Goal: Information Seeking & Learning: Compare options

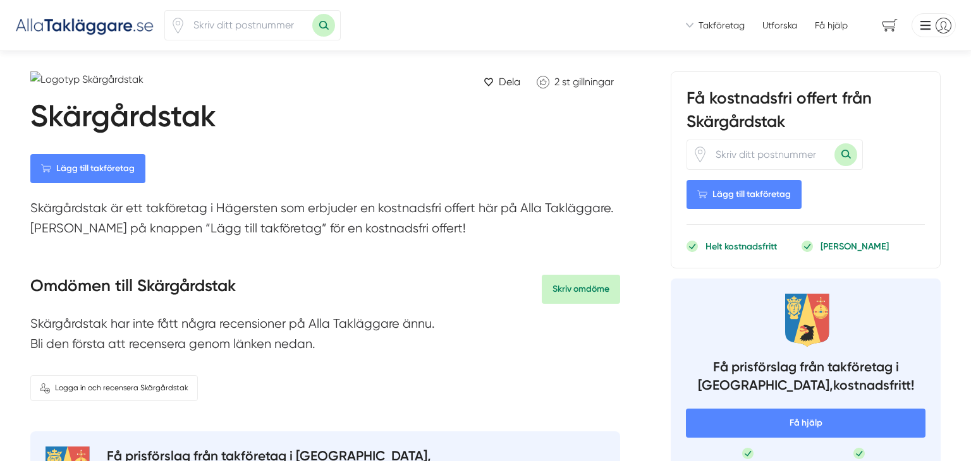
click at [765, 140] on form at bounding box center [775, 155] width 176 height 30
click at [755, 146] on input "number" at bounding box center [771, 154] width 126 height 29
type input "10316"
click at [843, 153] on button "Sök med postnummer" at bounding box center [845, 154] width 23 height 23
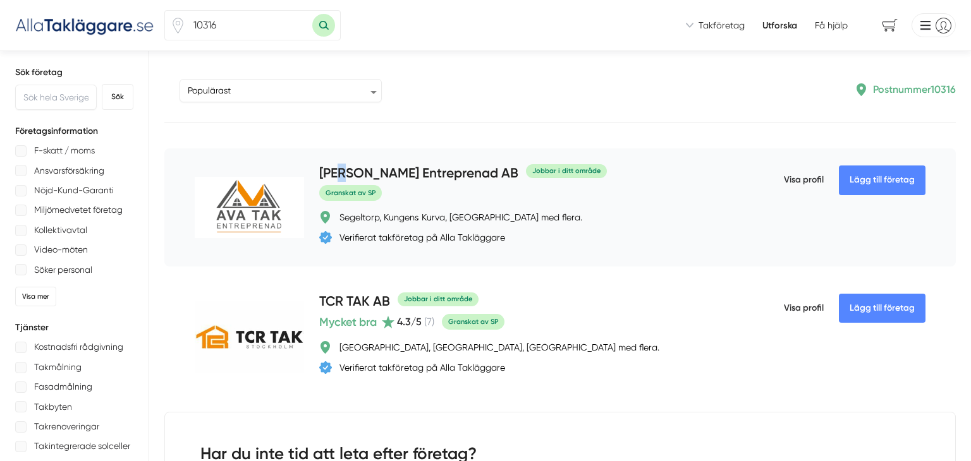
drag, startPoint x: 343, startPoint y: 172, endPoint x: 452, endPoint y: 168, distance: 109.4
click at [452, 168] on h4 "[PERSON_NAME] Entreprenad AB" at bounding box center [418, 174] width 199 height 21
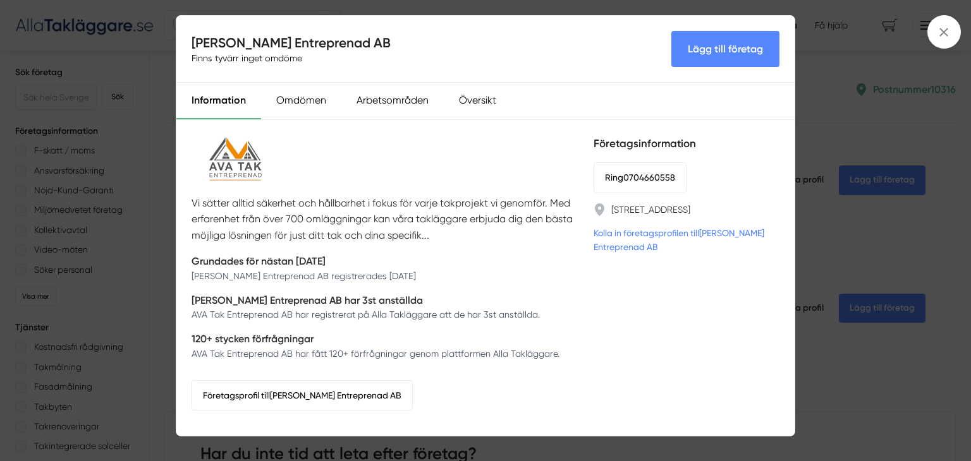
click at [446, 169] on div "Vi sätter alltid säkerhet och hållbarhet i fokus för varje takprojekt vi genomf…" at bounding box center [385, 278] width 387 height 286
drag, startPoint x: 346, startPoint y: 37, endPoint x: 193, endPoint y: 39, distance: 152.4
click at [193, 39] on div "AVA Tak Entreprenad AB Finns tyvärr inget omdöme Lägg till företag" at bounding box center [485, 49] width 618 height 67
copy h4 "[PERSON_NAME] Entreprenad AB"
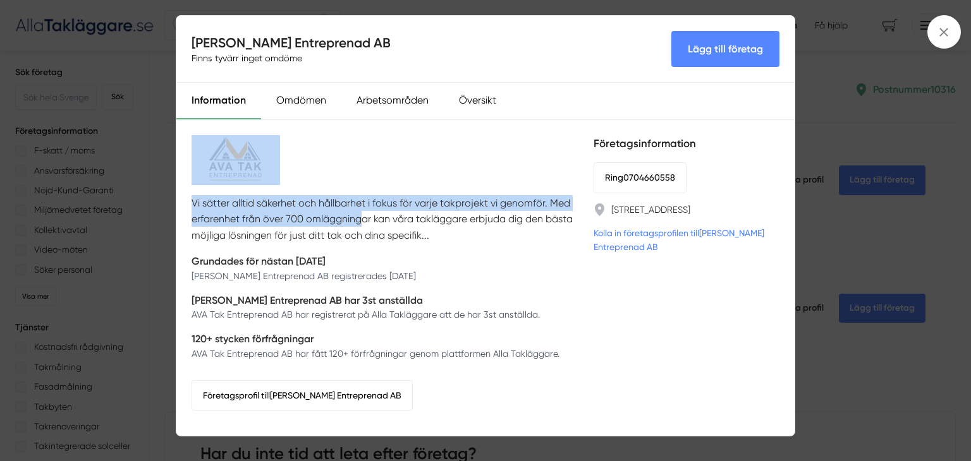
drag, startPoint x: 363, startPoint y: 223, endPoint x: 381, endPoint y: 167, distance: 58.6
click at [381, 167] on div "Vi sätter alltid säkerhet och hållbarhet i fokus för varje takprojekt vi genomf…" at bounding box center [385, 278] width 387 height 286
click at [298, 104] on div "Omdömen" at bounding box center [301, 101] width 80 height 37
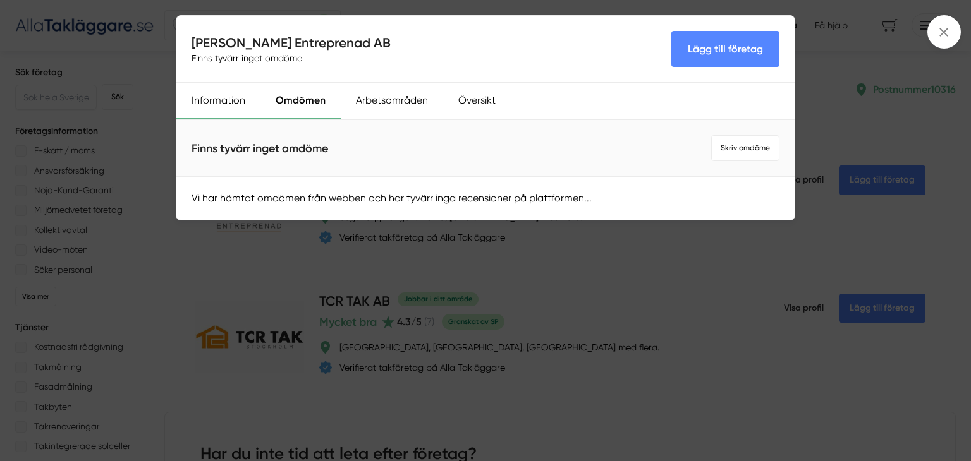
click at [236, 99] on div "Information" at bounding box center [218, 101] width 84 height 37
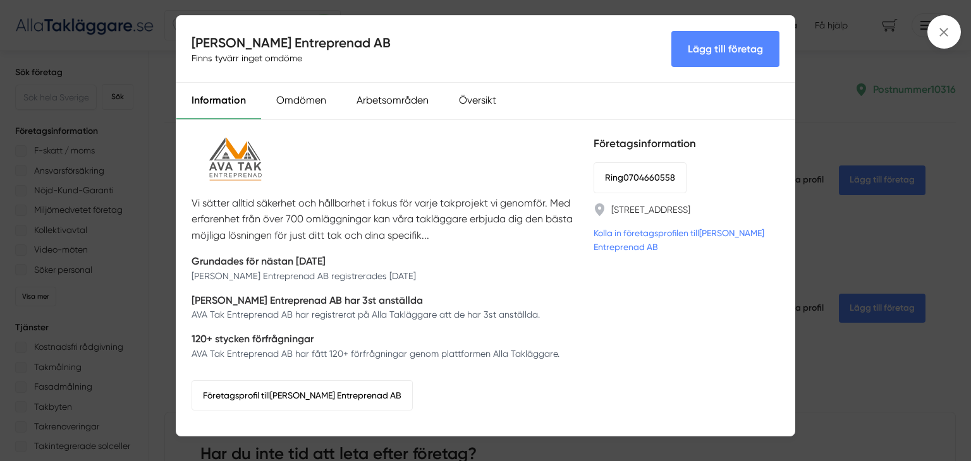
click at [885, 247] on div "AVA Tak Entreprenad AB Finns tyvärr inget omdöme Lägg till företag Information …" at bounding box center [485, 230] width 971 height 461
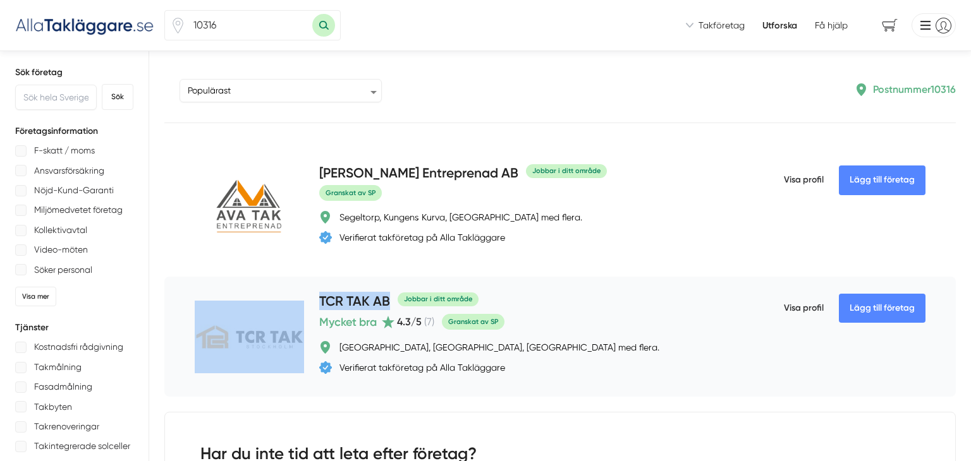
drag, startPoint x: 304, startPoint y: 292, endPoint x: 388, endPoint y: 296, distance: 83.6
click at [388, 296] on div "Lägg till företag TCR TAK AB Jobbar i ditt område Mycket bra 4.3 /5 ( 7 ) Grans…" at bounding box center [559, 337] width 791 height 120
click at [350, 300] on h4 "TCR TAK AB" at bounding box center [354, 302] width 71 height 21
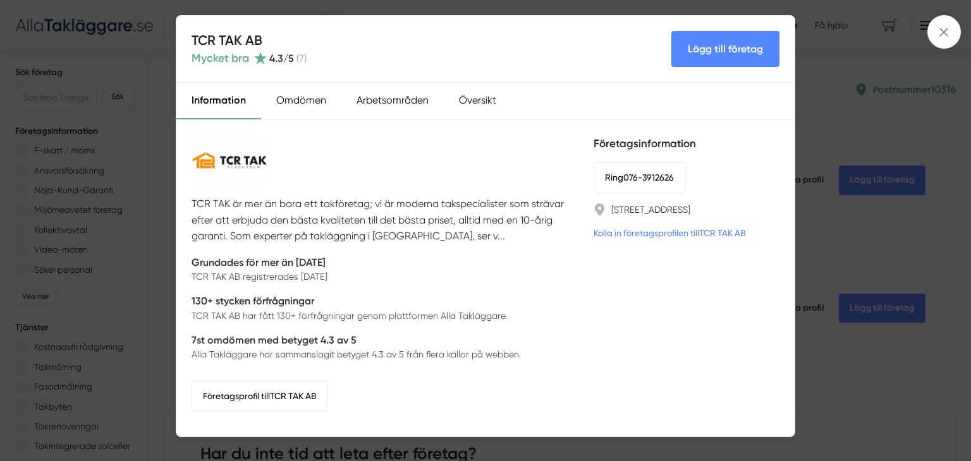
drag, startPoint x: 272, startPoint y: 152, endPoint x: 237, endPoint y: 156, distance: 35.0
click at [237, 156] on div "TCR TAK är mer än bara ett takföretag; vi är moderna takspecialister som sträva…" at bounding box center [385, 278] width 387 height 286
drag, startPoint x: 190, startPoint y: 35, endPoint x: 260, endPoint y: 40, distance: 70.3
click at [260, 40] on div "TCR TAK AB Mycket bra 4.3 /5 ( 7 ) Lägg till företag" at bounding box center [485, 49] width 618 height 67
copy h4 "TCR TAK AB"
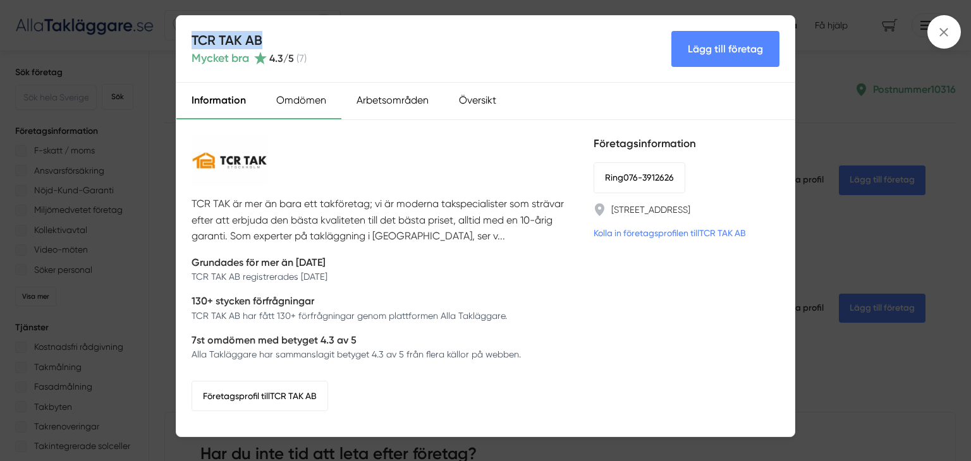
click at [298, 109] on div "Omdömen" at bounding box center [301, 101] width 80 height 37
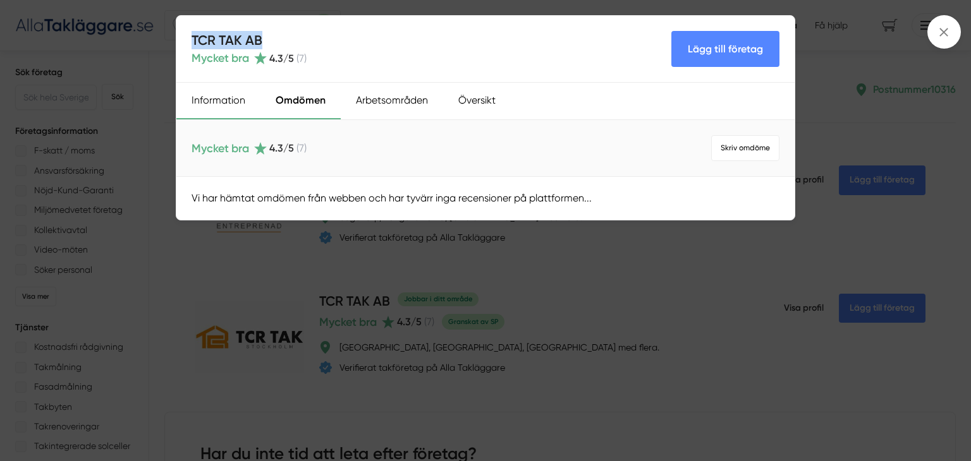
click at [224, 97] on div "Information" at bounding box center [218, 101] width 84 height 37
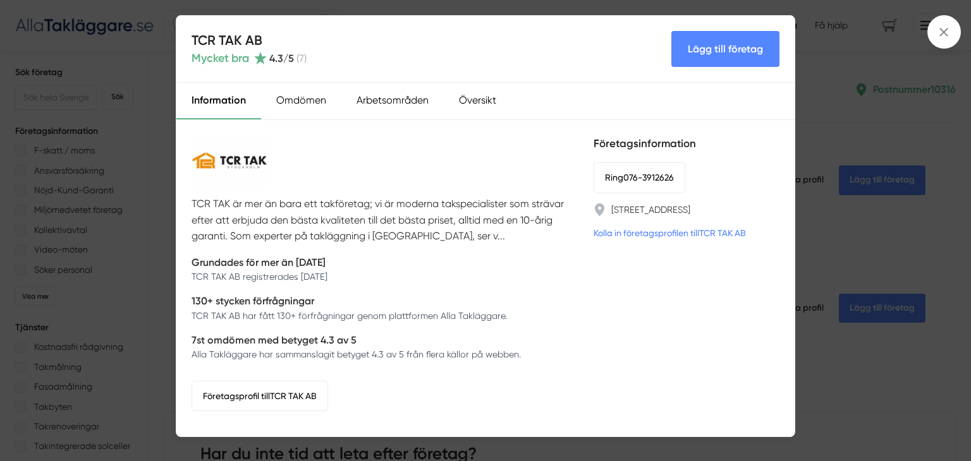
click at [841, 243] on div "TCR TAK AB Mycket bra 4.3 /5 ( 7 ) Lägg till företag Information Omdömen Arbets…" at bounding box center [485, 230] width 971 height 461
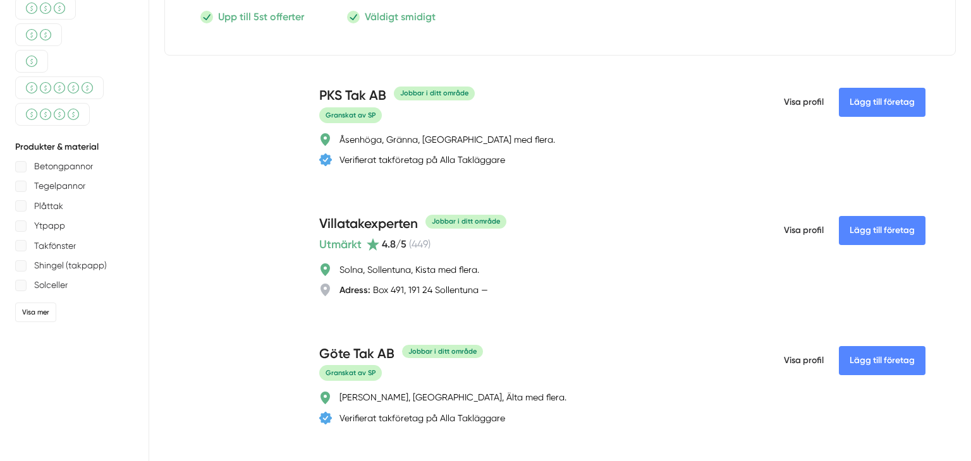
scroll to position [556, 0]
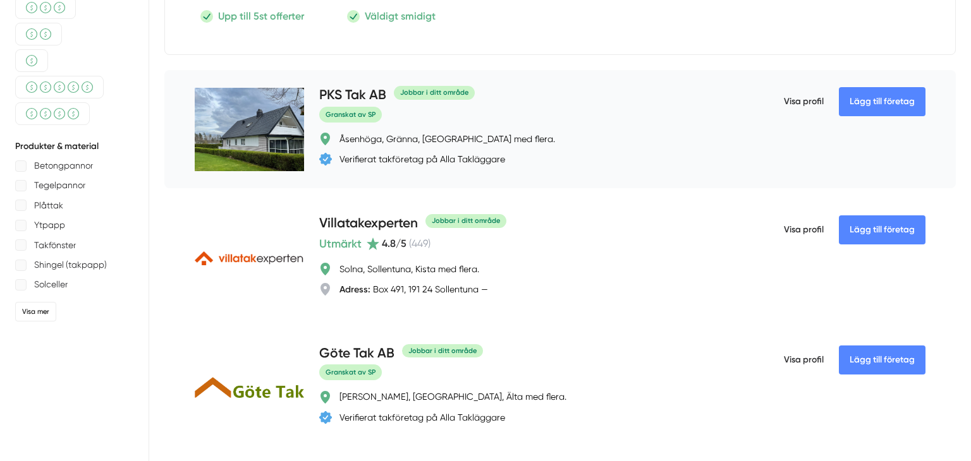
click at [366, 101] on h4 "PKS Tak AB" at bounding box center [352, 95] width 67 height 21
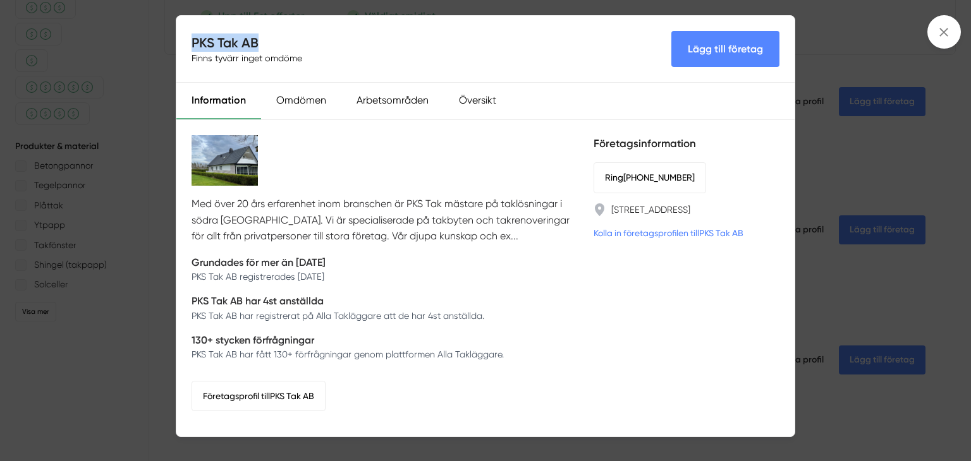
drag, startPoint x: 265, startPoint y: 40, endPoint x: 188, endPoint y: 39, distance: 76.5
click at [188, 39] on div "PKS Tak AB Finns tyvärr inget omdöme Lägg till företag" at bounding box center [485, 49] width 618 height 67
copy h4 "PKS Tak AB"
click at [314, 98] on div "Omdömen" at bounding box center [301, 101] width 80 height 37
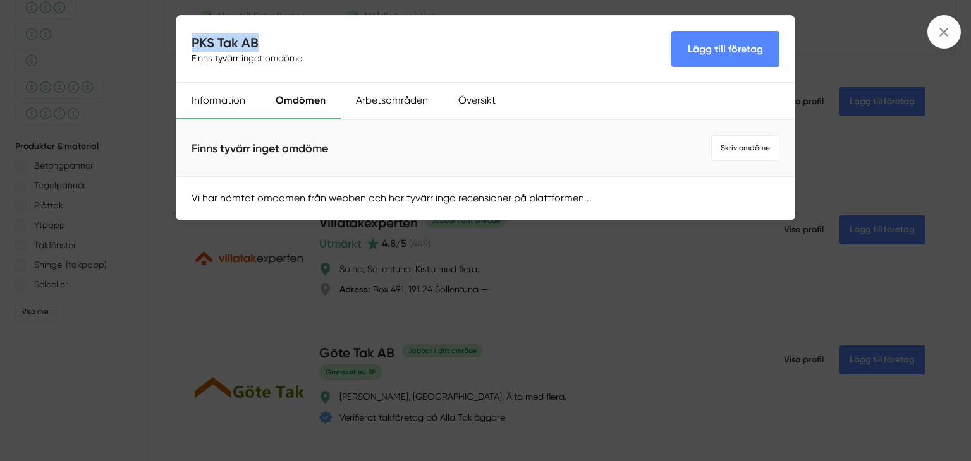
click at [211, 106] on div "Information" at bounding box center [218, 101] width 84 height 37
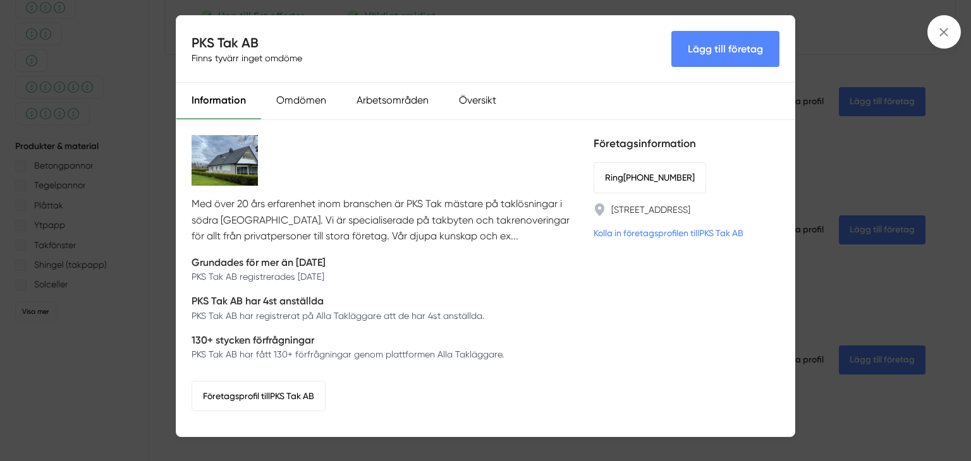
click at [818, 198] on div "PKS Tak AB Finns tyvärr inget omdöme Lägg till företag Information Omdömen Arbe…" at bounding box center [485, 230] width 971 height 461
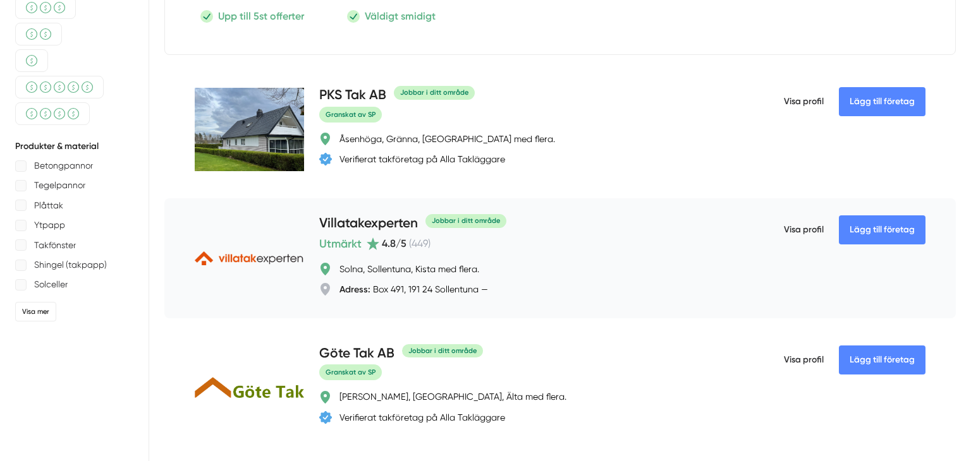
click at [393, 224] on h4 "Villatakexperten" at bounding box center [368, 224] width 99 height 21
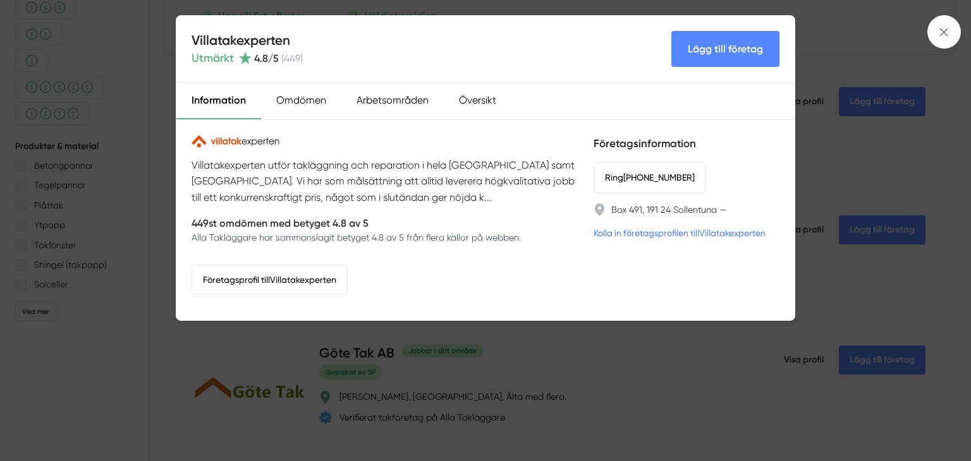
click at [489, 355] on div "Villatakexperten Utmärkt 4.8 /5 ( 449 ) Lägg till företag Information Omdömen A…" at bounding box center [485, 230] width 971 height 461
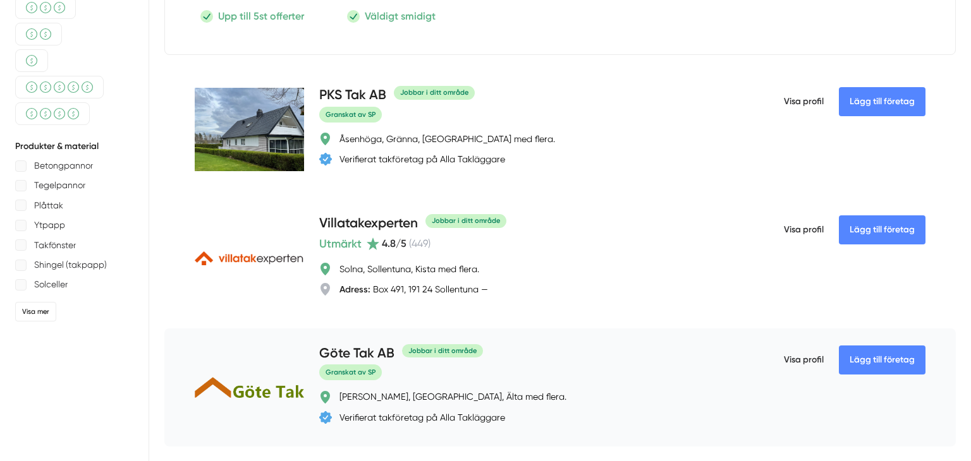
click at [369, 349] on h4 "Göte Tak AB" at bounding box center [356, 354] width 75 height 21
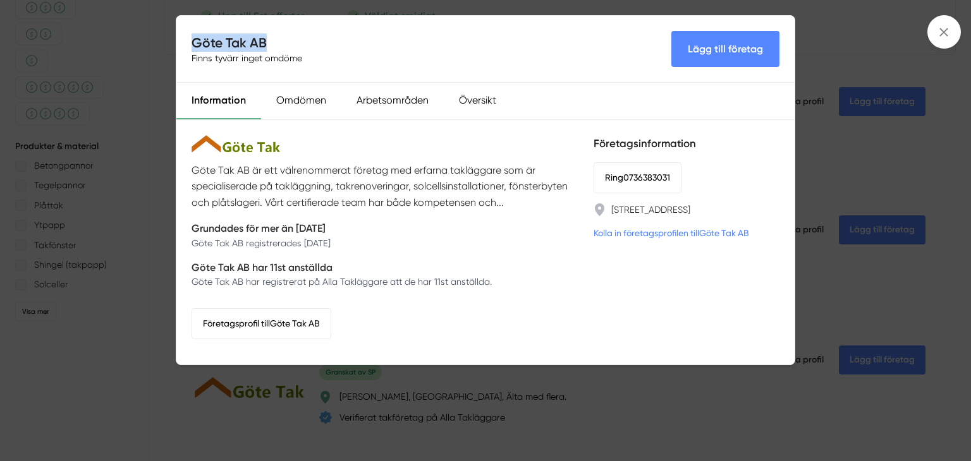
drag, startPoint x: 195, startPoint y: 42, endPoint x: 277, endPoint y: 36, distance: 81.7
click at [277, 36] on h4 "Göte Tak AB" at bounding box center [250, 43] width 116 height 18
copy h4 "Göte Tak AB"
click at [73, 261] on div "Göte Tak AB Finns tyvärr inget omdöme Lägg till företag Information Omdömen Arb…" at bounding box center [485, 230] width 971 height 461
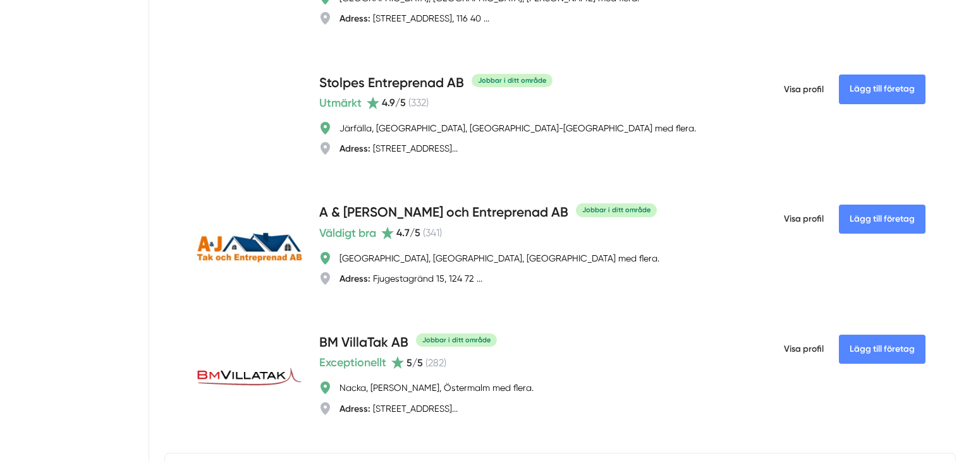
scroll to position [1087, 0]
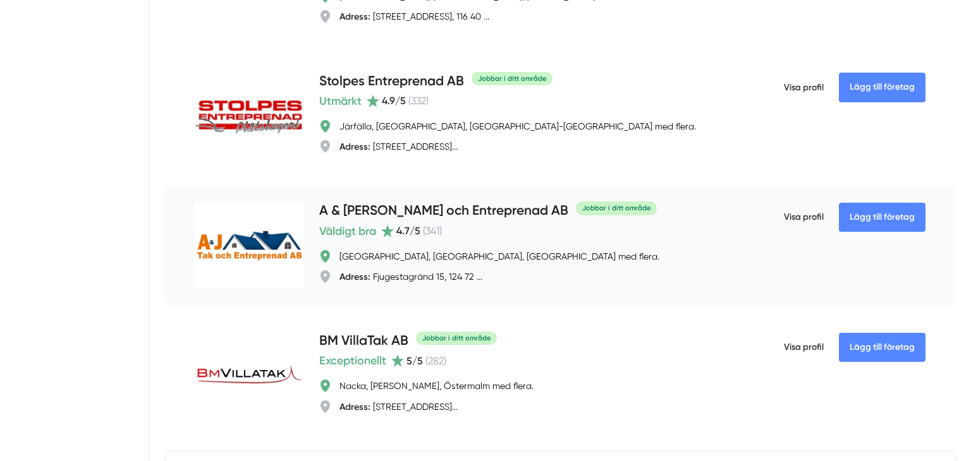
click at [377, 214] on h4 "A & [PERSON_NAME] och Entreprenad AB" at bounding box center [443, 211] width 249 height 21
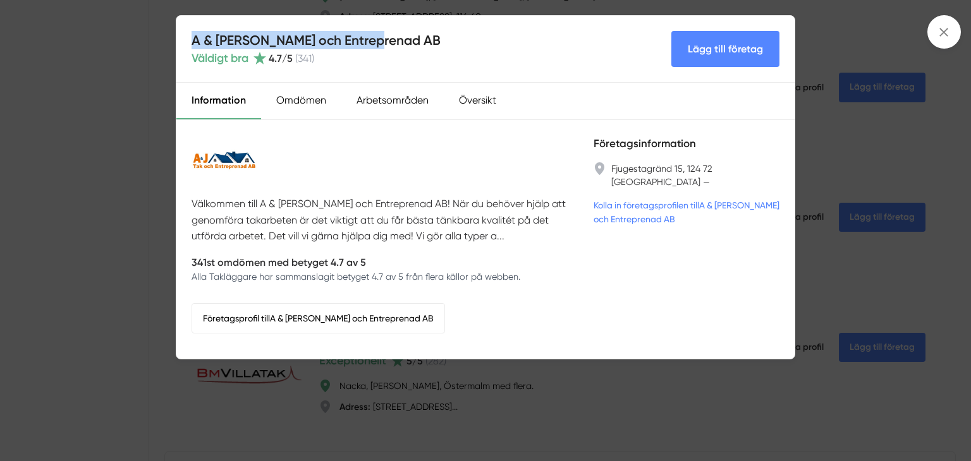
drag, startPoint x: 189, startPoint y: 39, endPoint x: 394, endPoint y: 38, distance: 205.5
click at [394, 38] on div "A & J Tak och Entreprenad AB Väldigt bra 4.7 /5 ( 341 ) Lägg till företag" at bounding box center [485, 49] width 618 height 67
copy h4 "A & [PERSON_NAME] och Entreprenad AB"
click at [824, 200] on div "A & J Tak och Entreprenad AB Väldigt bra 4.7 /5 ( 341 ) Lägg till företag Infor…" at bounding box center [485, 230] width 971 height 461
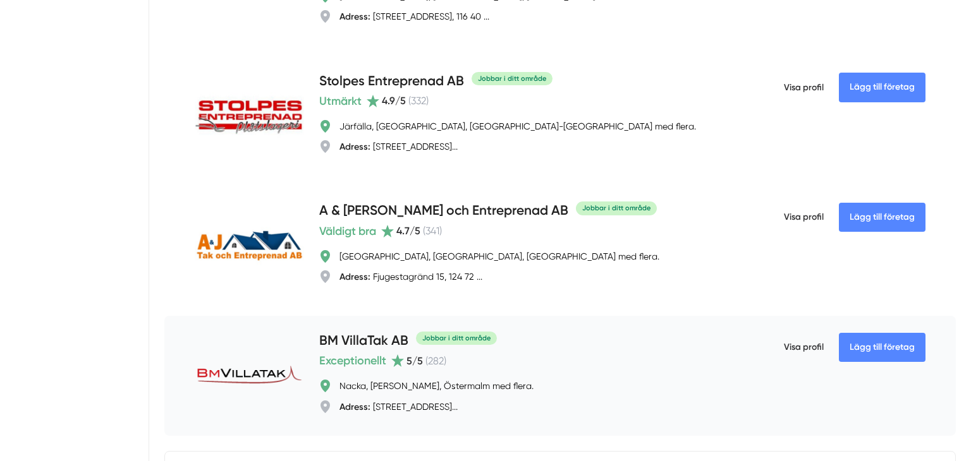
click at [365, 343] on h4 "BM VillaTak AB" at bounding box center [363, 341] width 89 height 21
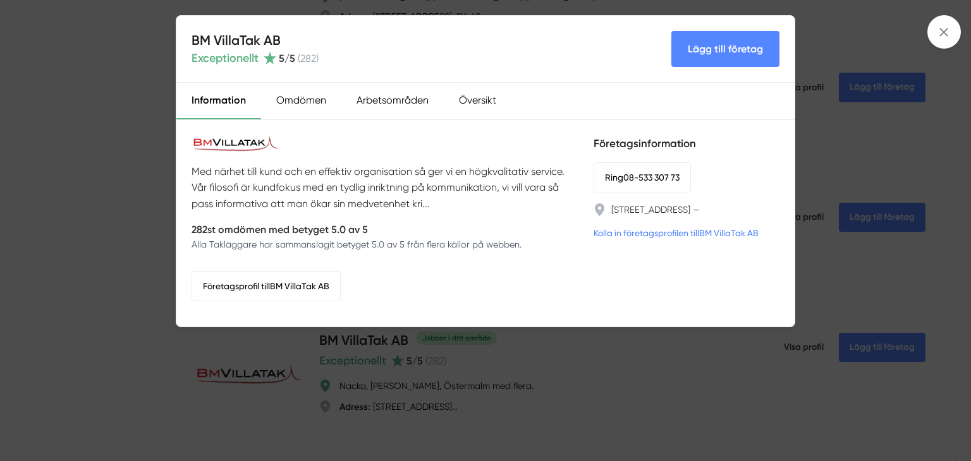
click at [384, 348] on div "BM VillaTak AB Exceptionellt 5 /5 ( 282 ) Lägg till företag Information Omdömen…" at bounding box center [485, 230] width 971 height 461
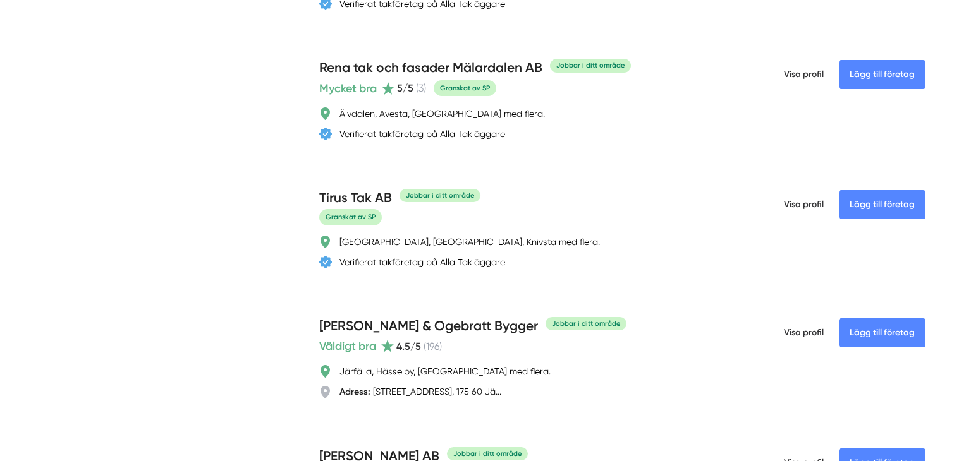
scroll to position [1972, 0]
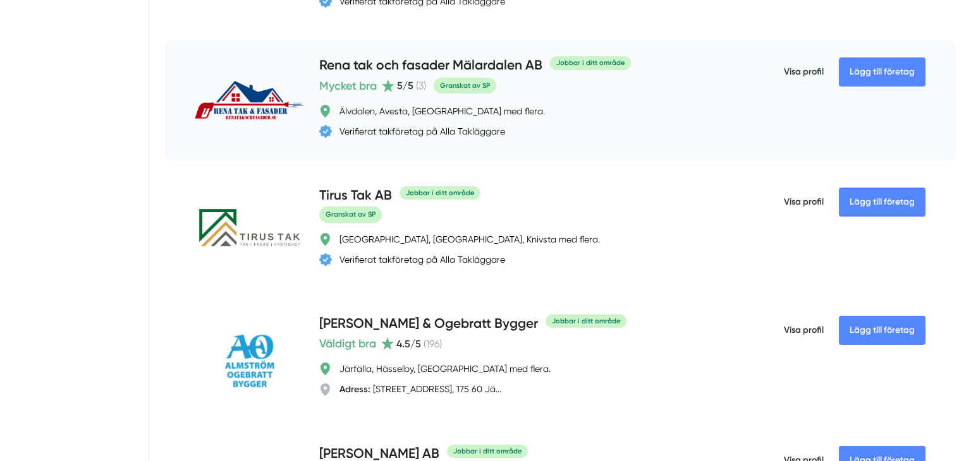
click at [475, 74] on h4 "Rena tak och fasader Mälardalen AB" at bounding box center [430, 66] width 223 height 21
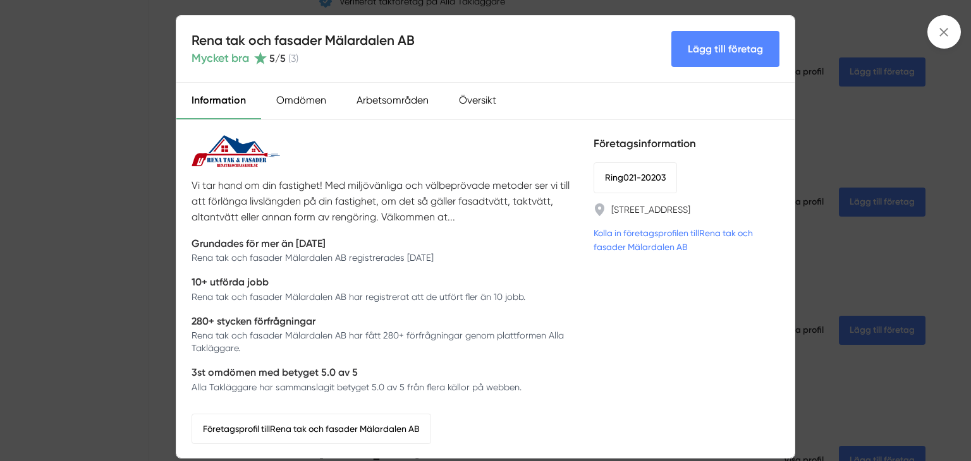
click at [119, 179] on div "Rena tak och fasader Mälardalen AB Mycket bra 5 /5 ( 3 ) Lägg till företag Info…" at bounding box center [485, 230] width 971 height 461
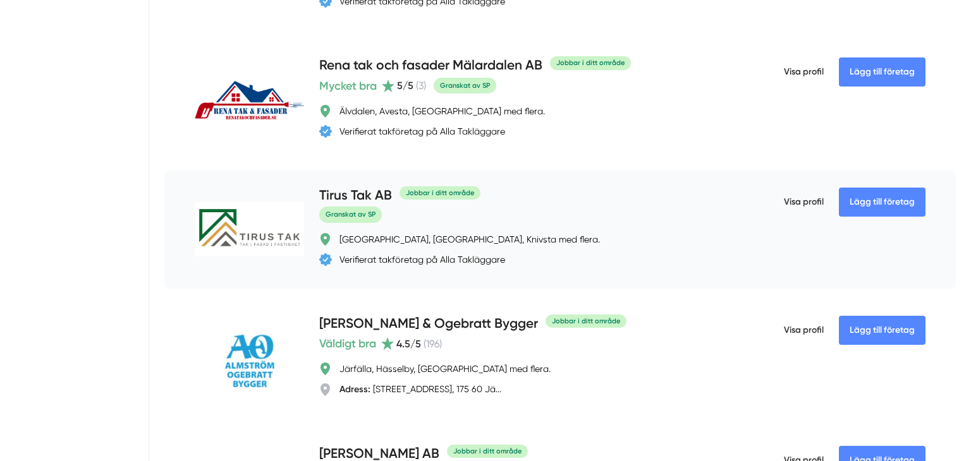
click at [356, 204] on h4 "Tirus Tak AB" at bounding box center [355, 196] width 73 height 21
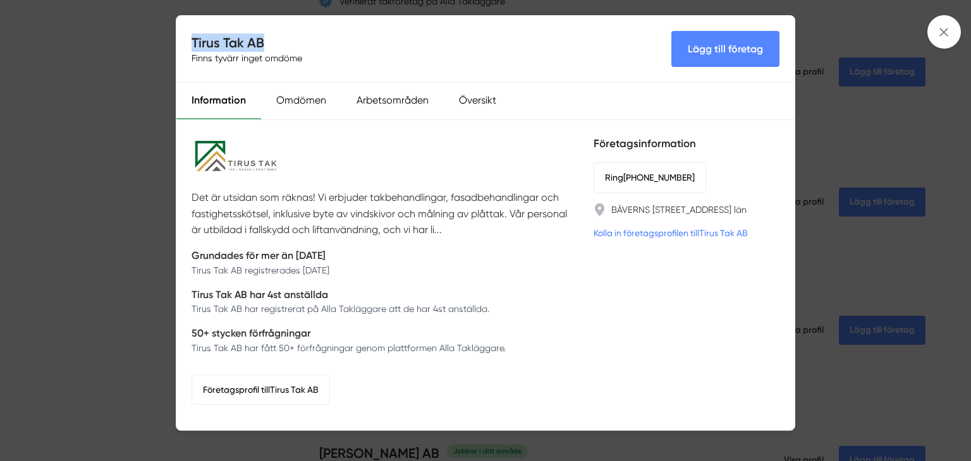
drag, startPoint x: 194, startPoint y: 39, endPoint x: 271, endPoint y: 38, distance: 76.5
click at [271, 38] on h4 "Tirus Tak AB" at bounding box center [250, 43] width 116 height 18
copy h4 "Tirus Tak AB"
click at [106, 295] on div "Tirus Tak AB Finns tyvärr inget omdöme Lägg till företag Information Omdömen Ar…" at bounding box center [485, 230] width 971 height 461
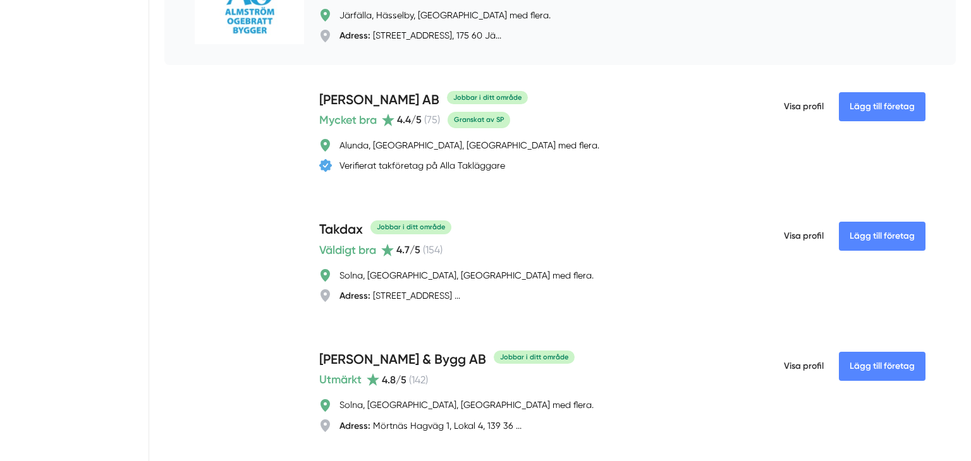
scroll to position [2352, 0]
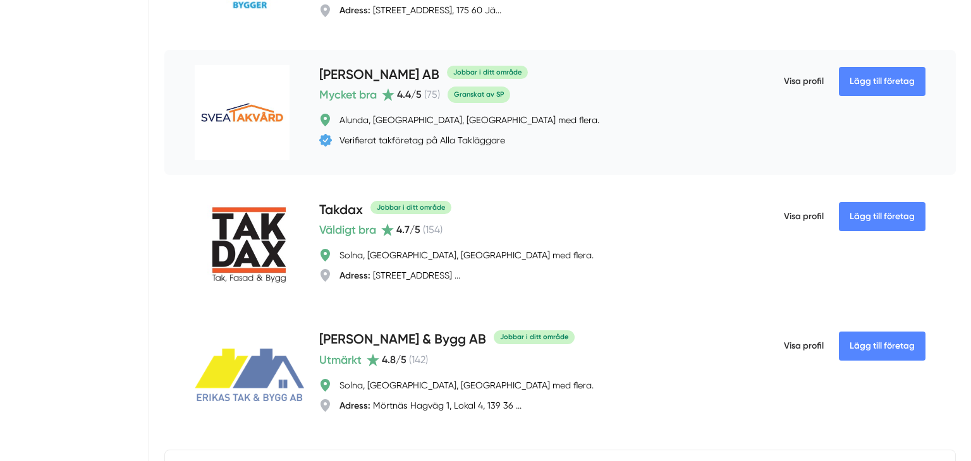
click at [353, 83] on h4 "[PERSON_NAME] AB" at bounding box center [379, 75] width 120 height 21
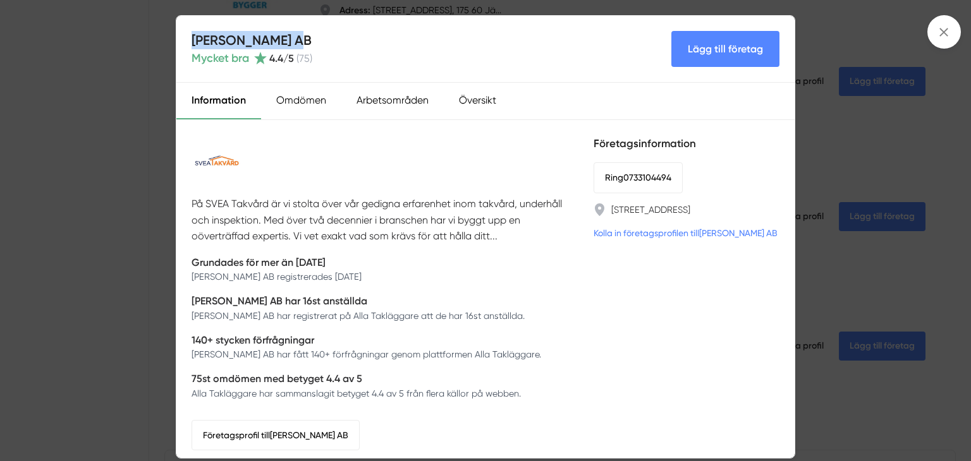
drag, startPoint x: 190, startPoint y: 38, endPoint x: 302, endPoint y: 48, distance: 112.3
click at [302, 48] on div "Svea Takvård AB Mycket bra 4.4 /5 ( 75 ) Lägg till företag" at bounding box center [485, 49] width 618 height 67
copy h4 "[PERSON_NAME] AB"
click at [846, 207] on div "Svea Takvård AB Mycket bra 4.4 /5 ( 75 ) Lägg till företag Information Omdömen …" at bounding box center [485, 230] width 971 height 461
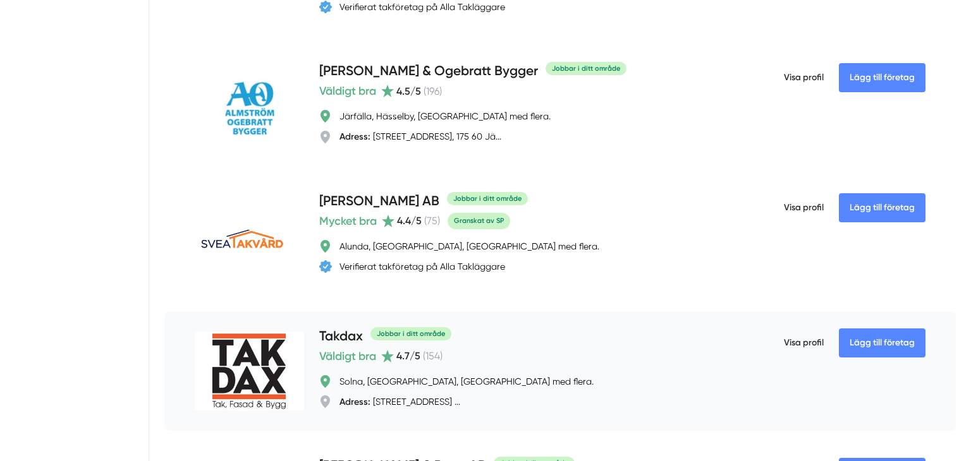
scroll to position [2225, 0]
click at [334, 209] on h4 "[PERSON_NAME] AB" at bounding box center [379, 202] width 120 height 21
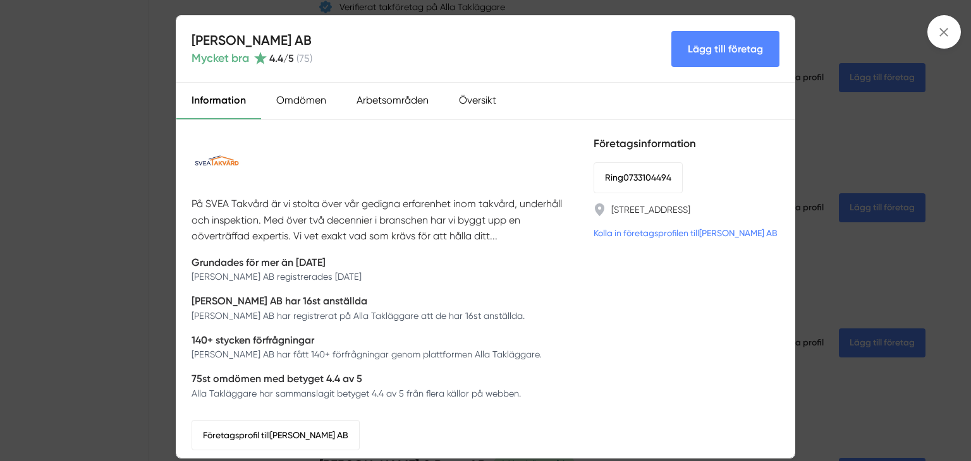
click at [854, 254] on div "Svea Takvård AB Mycket bra 4.4 /5 ( 75 ) Lägg till företag Information Omdömen …" at bounding box center [485, 230] width 971 height 461
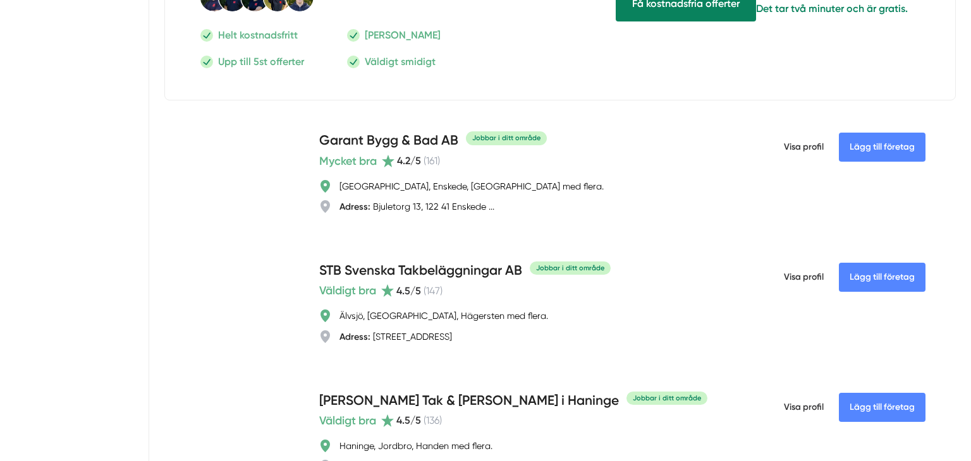
scroll to position [2933, 0]
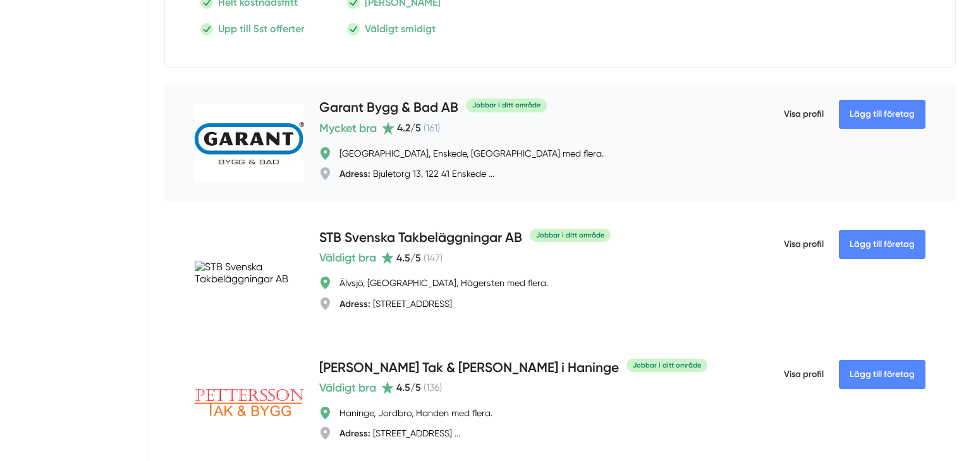
click at [395, 114] on h4 "Garant Bygg & Bad AB" at bounding box center [388, 108] width 139 height 21
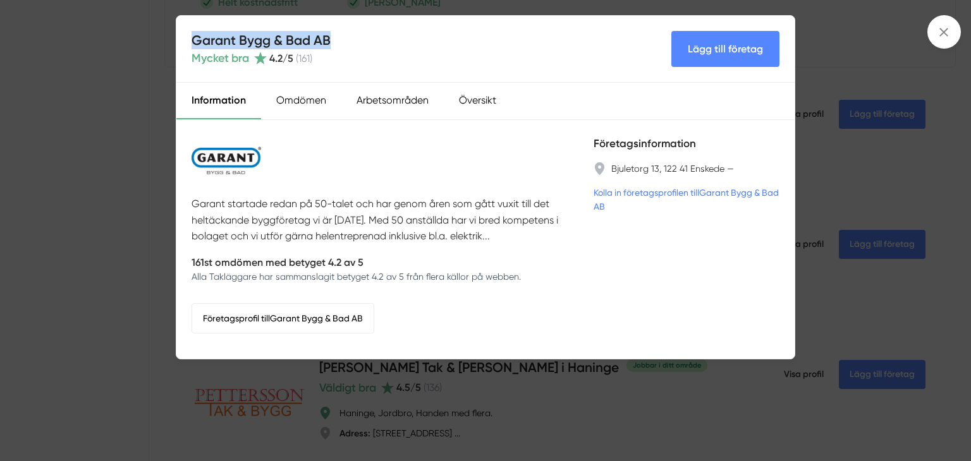
drag, startPoint x: 192, startPoint y: 41, endPoint x: 330, endPoint y: 44, distance: 137.8
click at [330, 44] on h4 "Garant Bygg & Bad AB" at bounding box center [261, 40] width 139 height 18
copy h4 "Garant Bygg & Bad AB"
click at [827, 119] on div "Garant Bygg & Bad AB Mycket bra 4.2 /5 ( 161 ) Lägg till företag Information Om…" at bounding box center [485, 230] width 971 height 461
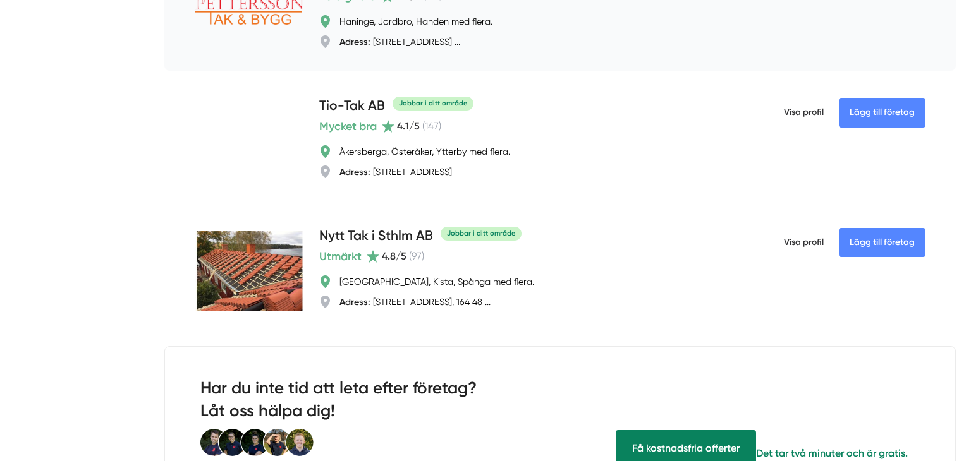
scroll to position [3338, 0]
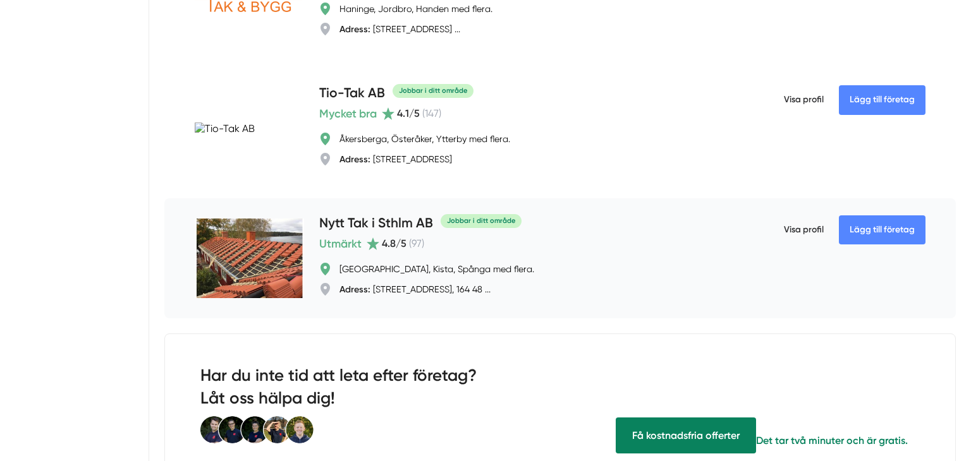
click at [361, 227] on h4 "Nytt Tak i Sthlm AB" at bounding box center [376, 224] width 114 height 21
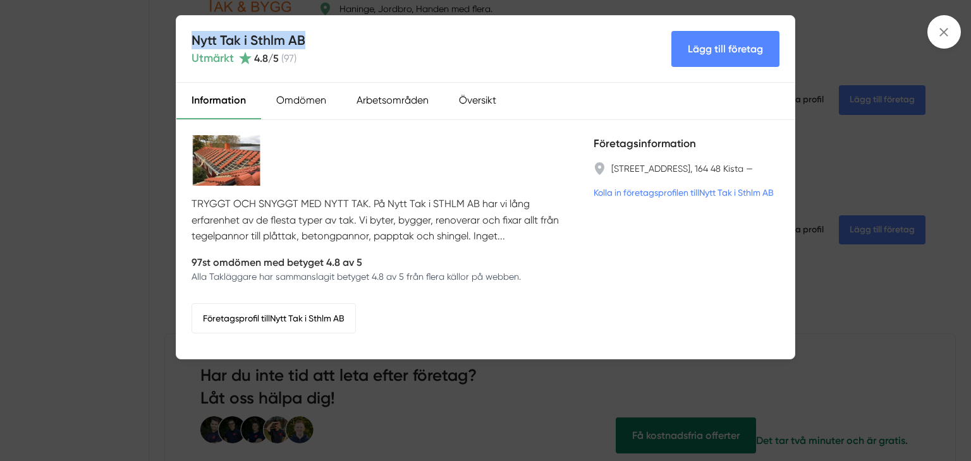
drag, startPoint x: 183, startPoint y: 34, endPoint x: 307, endPoint y: 32, distance: 123.3
click at [307, 32] on div "Nytt Tak i Sthlm AB Utmärkt 4.8 /5 ( 97 ) Lägg till företag" at bounding box center [485, 49] width 618 height 67
copy h4 "Nytt Tak i Sthlm AB"
click at [865, 231] on div "Nytt Tak i Sthlm AB Utmärkt 4.8 /5 ( 97 ) Lägg till företag Information Omdömen…" at bounding box center [485, 230] width 971 height 461
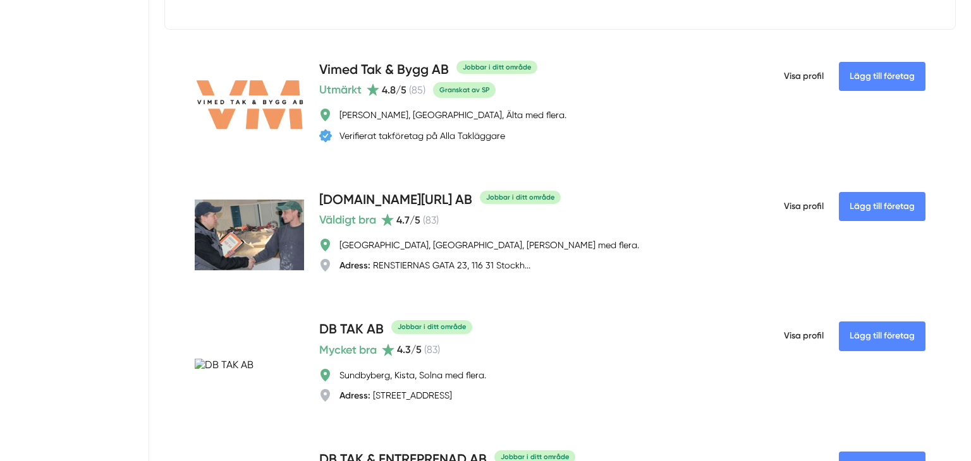
scroll to position [3843, 0]
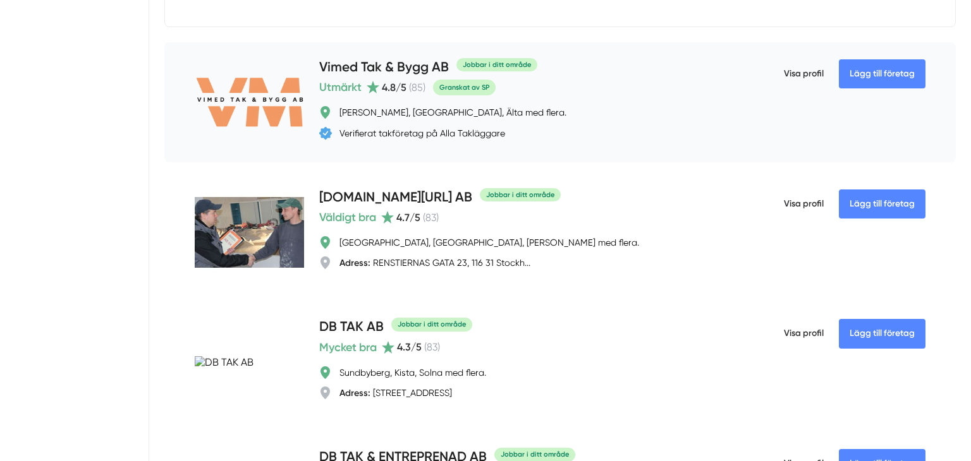
click at [393, 78] on h4 "Vimed Tak & Bygg AB" at bounding box center [384, 68] width 130 height 21
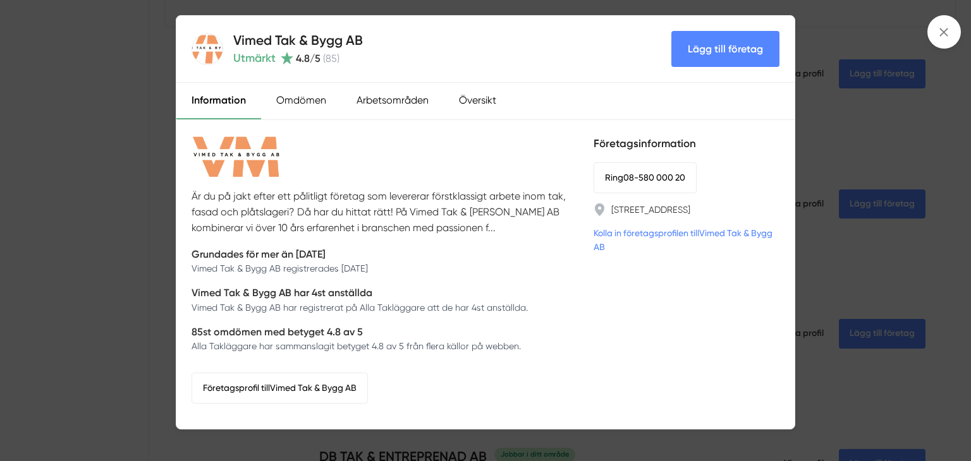
click at [56, 256] on div "Vimed Tak & Bygg AB Utmärkt 4.8 /5 ( 85 ) Lägg till företag Information Omdömen…" at bounding box center [485, 230] width 971 height 461
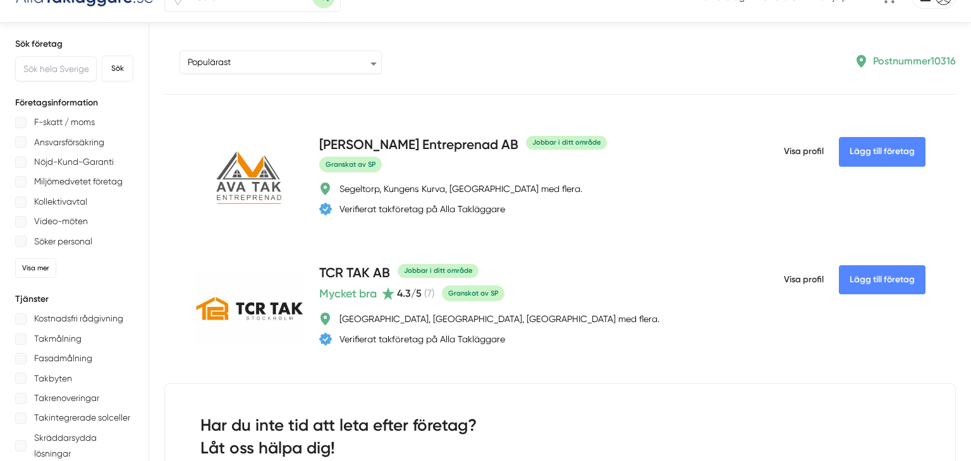
scroll to position [0, 0]
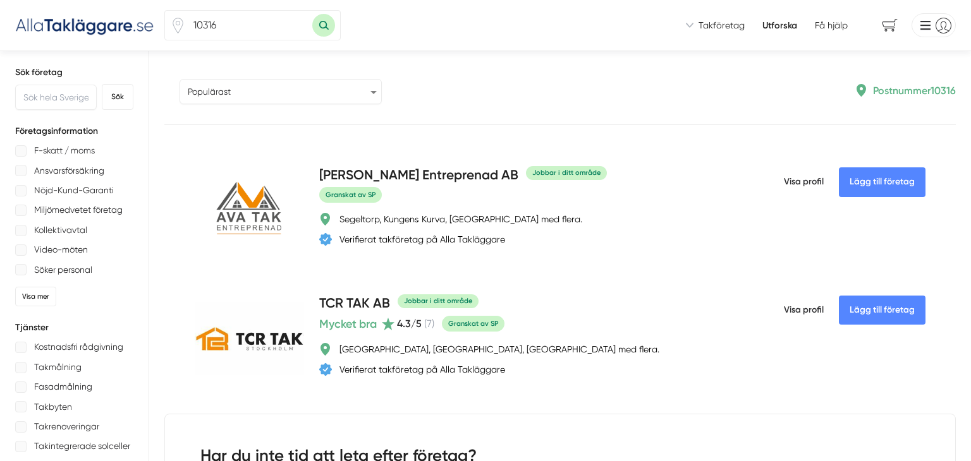
click at [342, 83] on select "Populärast Högst omdöme Flest omdömen Senaste uppdaterade Nyaste företaget på A…" at bounding box center [281, 91] width 202 height 25
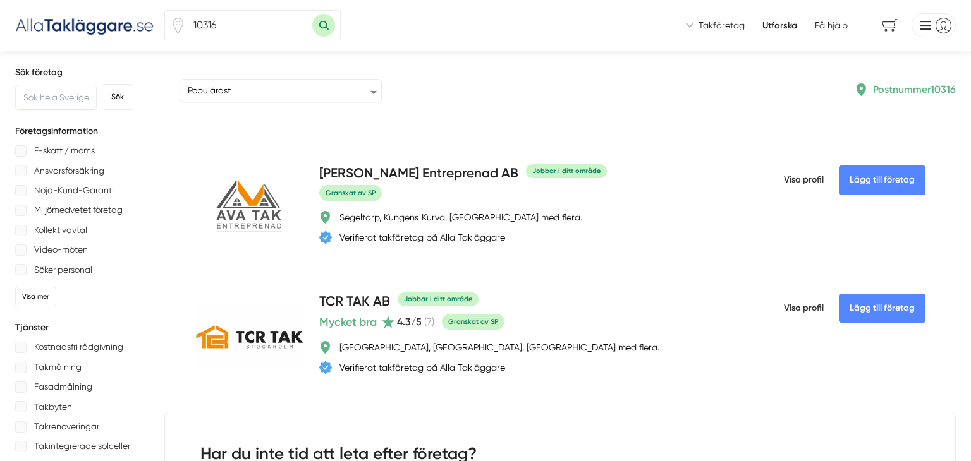
click at [286, 18] on input "10316" at bounding box center [249, 25] width 126 height 29
type input "1"
click at [328, 25] on button "Sök med postnummer" at bounding box center [323, 25] width 23 height 23
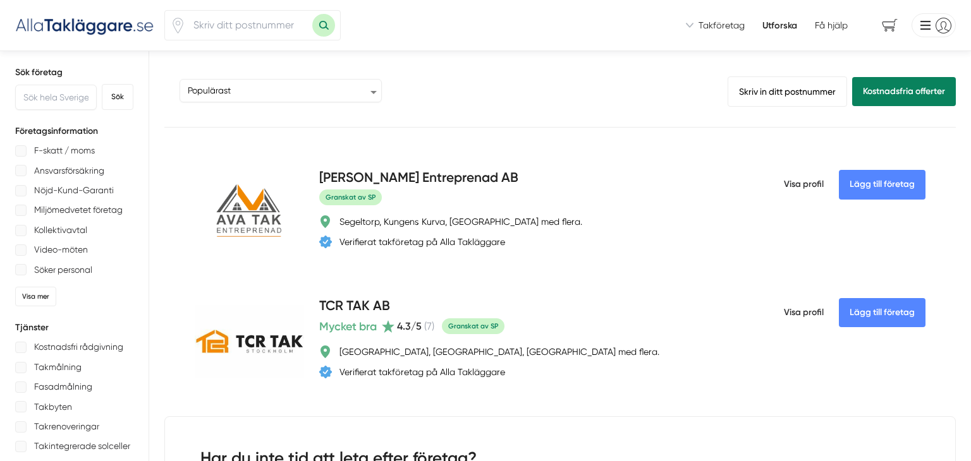
click at [760, 113] on div "Sortera Populärast Högst omdöme Flest omdömen Senaste uppdaterade Nyaste företa…" at bounding box center [559, 101] width 791 height 51
click at [762, 94] on link "Skriv in ditt postnummer" at bounding box center [787, 91] width 119 height 30
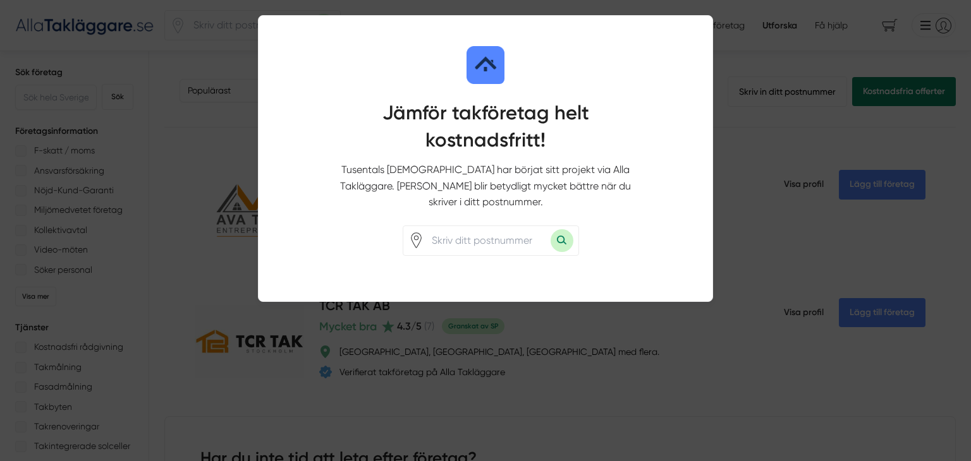
click at [747, 95] on div at bounding box center [485, 230] width 971 height 461
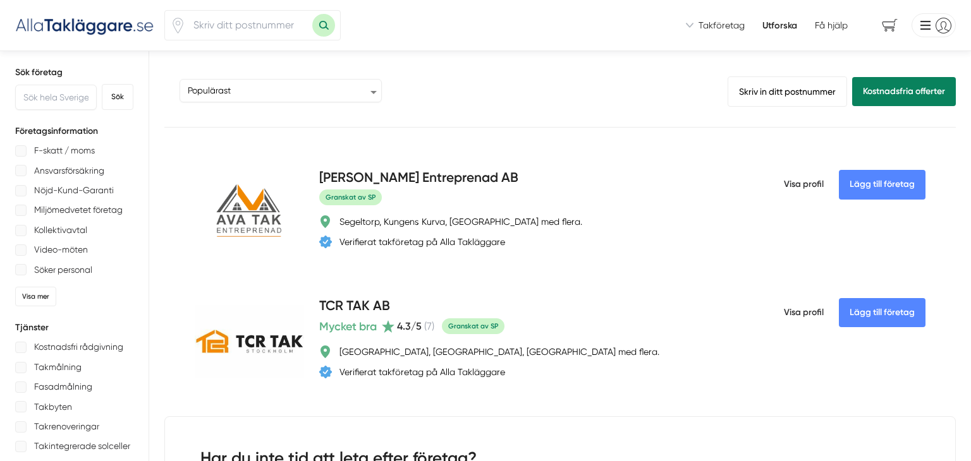
click at [251, 27] on input "number" at bounding box center [249, 25] width 126 height 29
type input "40530"
click at [312, 14] on button "Sök med postnummer" at bounding box center [323, 25] width 23 height 23
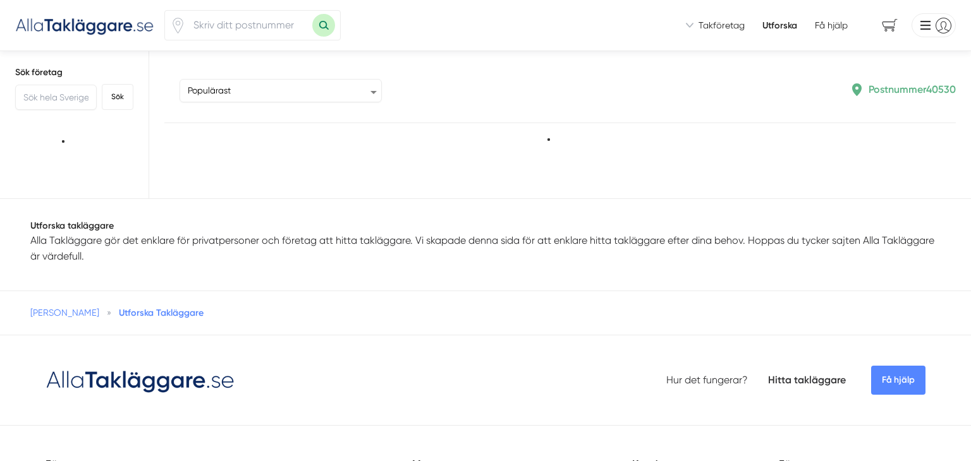
type input "40530"
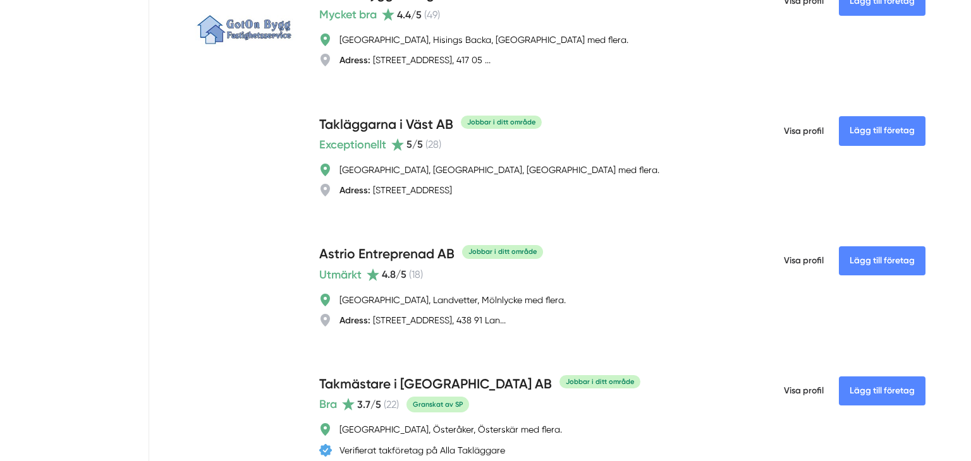
scroll to position [1006, 0]
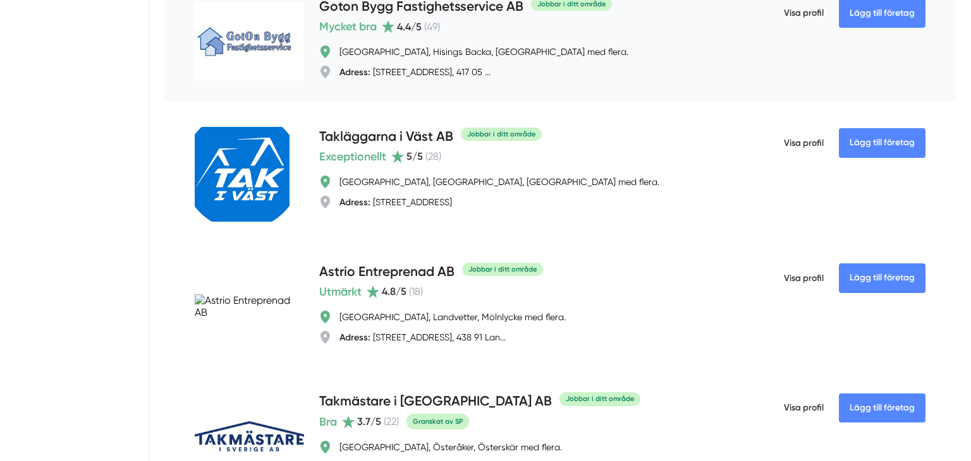
click at [424, 18] on h4 "Goton Bygg Fastighetsservice AB" at bounding box center [421, 7] width 204 height 21
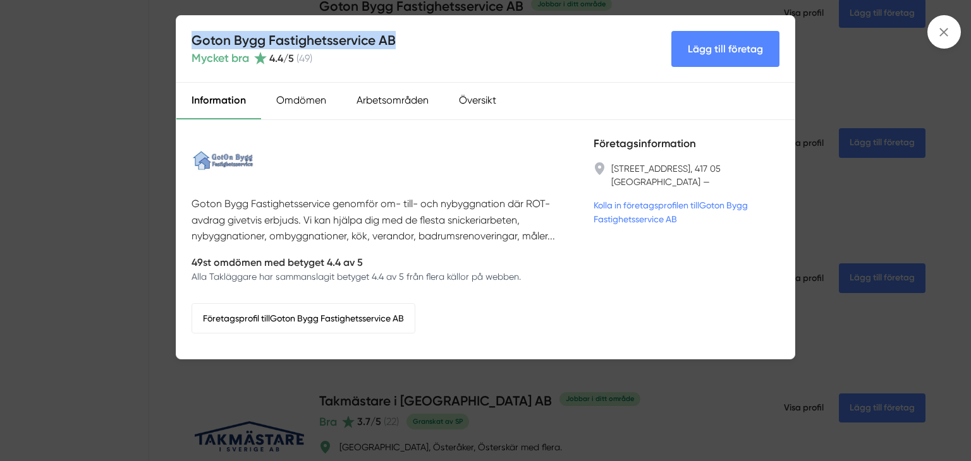
drag, startPoint x: 193, startPoint y: 40, endPoint x: 396, endPoint y: 35, distance: 202.4
click at [396, 35] on div "Goton Bygg Fastighetsservice AB Mycket bra 4.4 /5 ( 49 ) Lägg till företag" at bounding box center [485, 49] width 618 height 67
copy h4 "Goton Bygg Fastighetsservice AB"
click at [842, 165] on div "Goton Bygg Fastighetsservice AB Mycket bra 4.4 /5 ( 49 ) Lägg till företag Info…" at bounding box center [485, 230] width 971 height 461
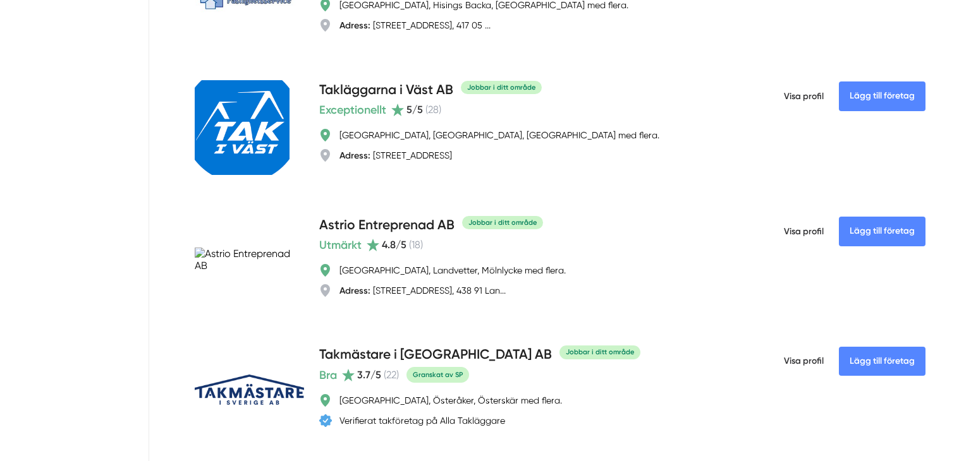
scroll to position [1059, 0]
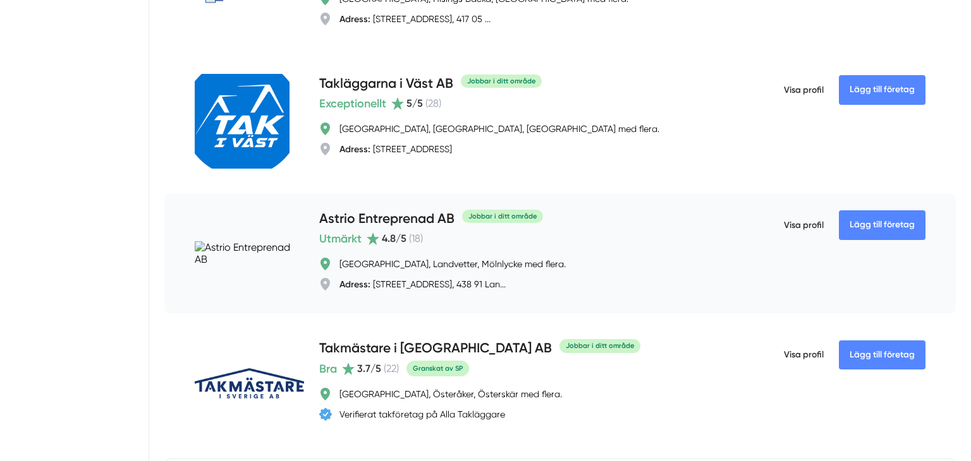
click at [410, 230] on h4 "Astrio Entreprenad AB" at bounding box center [386, 219] width 135 height 21
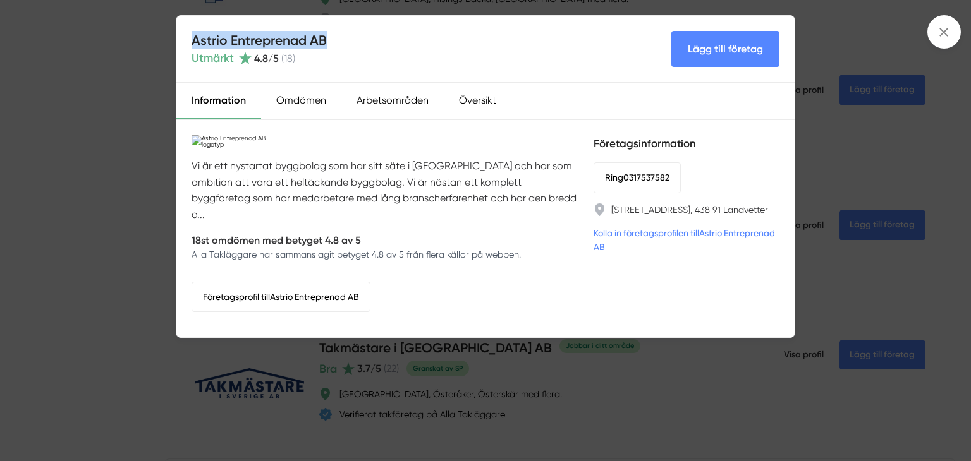
drag, startPoint x: 193, startPoint y: 38, endPoint x: 328, endPoint y: 38, distance: 135.3
click at [328, 38] on div "Astrio Entreprenad AB Utmärkt 4.8 /5 ( 18 ) Lägg till företag" at bounding box center [485, 49] width 618 height 67
copy h4 "Astrio Entreprenad AB"
click at [0, 332] on div "Astrio Entreprenad AB Utmärkt 4.8 /5 ( 18 ) Lägg till företag Information Omdöm…" at bounding box center [485, 230] width 971 height 461
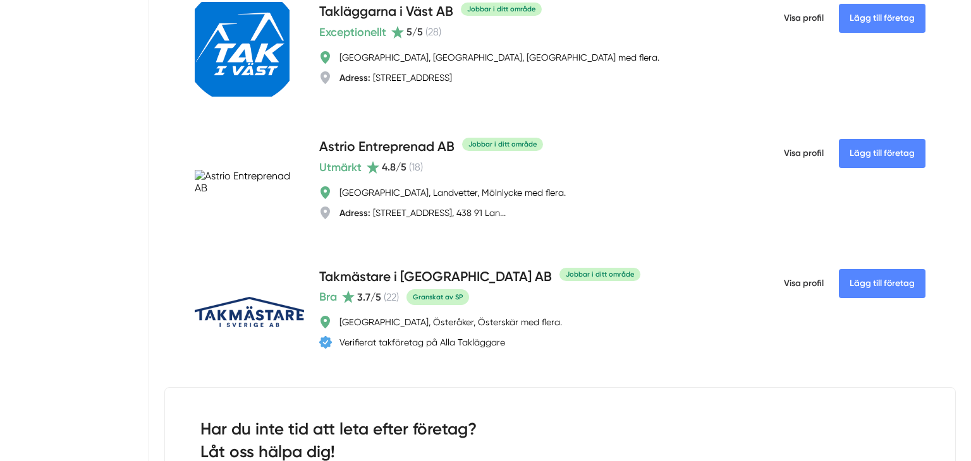
scroll to position [1166, 0]
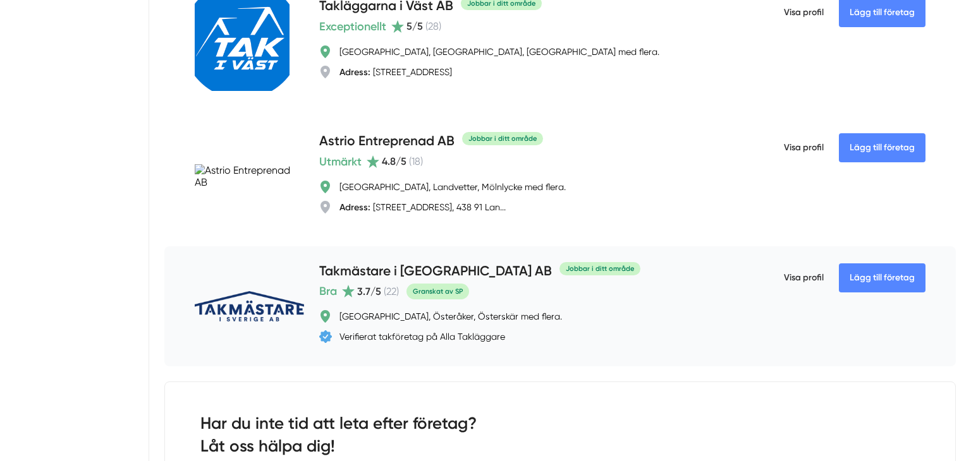
click at [396, 268] on h4 "Takmästare i Sverige AB" at bounding box center [435, 272] width 233 height 21
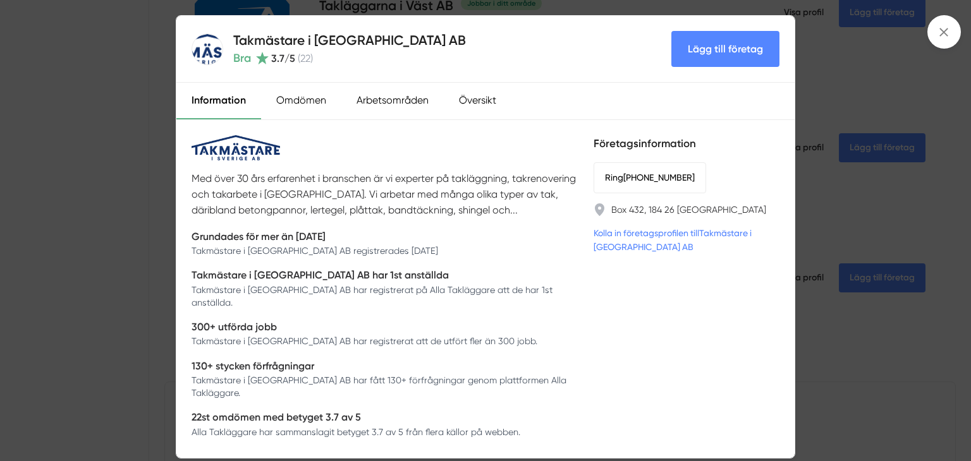
click at [969, 279] on div "Takmästare i Sverige AB Bra 3.7 /5 ( 22 ) Lägg till företag Information Omdömen…" at bounding box center [485, 230] width 971 height 461
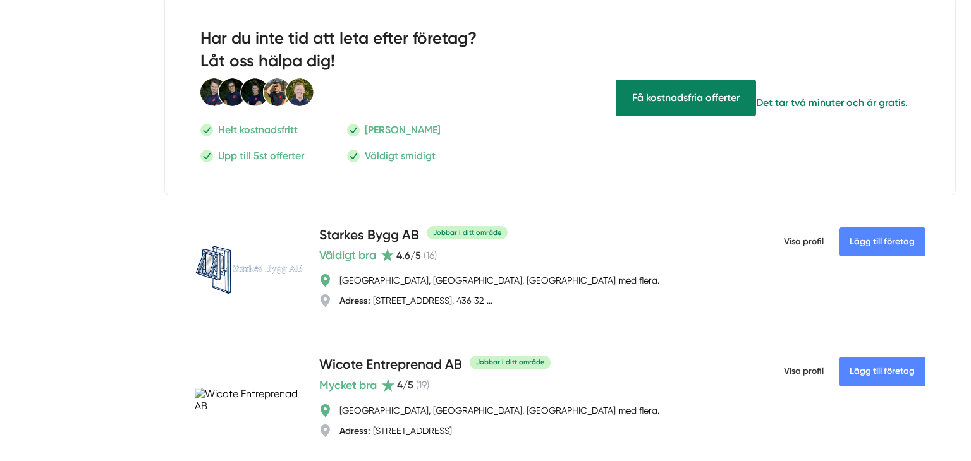
scroll to position [1563, 0]
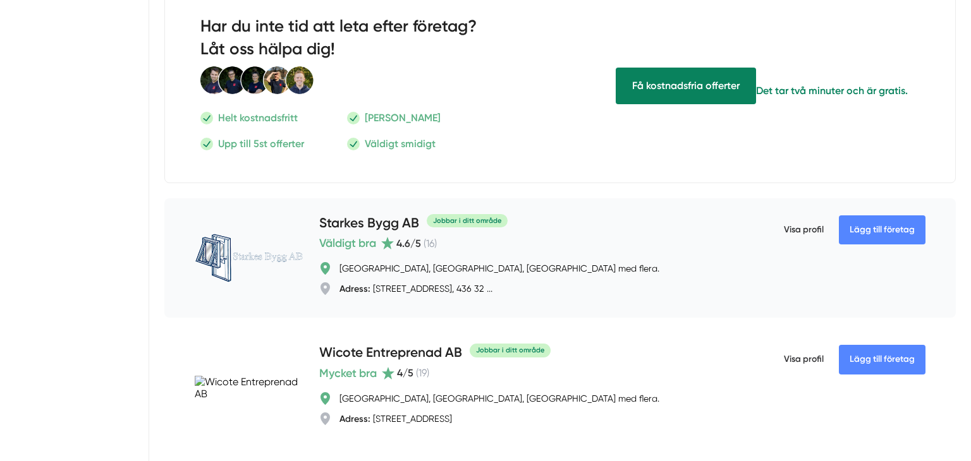
click at [357, 220] on h4 "Starkes Bygg AB" at bounding box center [369, 224] width 100 height 21
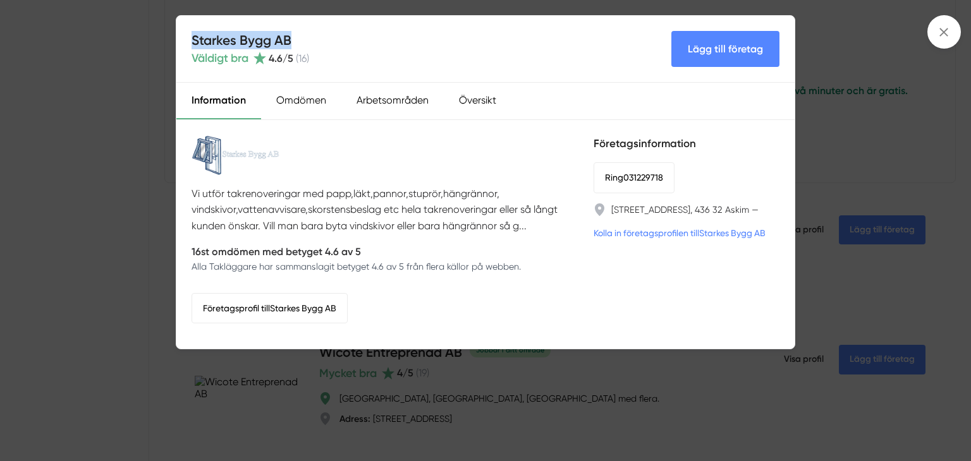
drag, startPoint x: 301, startPoint y: 42, endPoint x: 189, endPoint y: 35, distance: 112.1
click at [189, 35] on div "Starkes Bygg AB Väldigt bra 4.6 /5 ( 16 ) Lägg till företag" at bounding box center [485, 49] width 618 height 67
copy h4 "Starkes Bygg AB"
click at [80, 322] on div "Starkes Bygg AB Väldigt bra 4.6 /5 ( 16 ) Lägg till företag Information Omdömen…" at bounding box center [485, 230] width 971 height 461
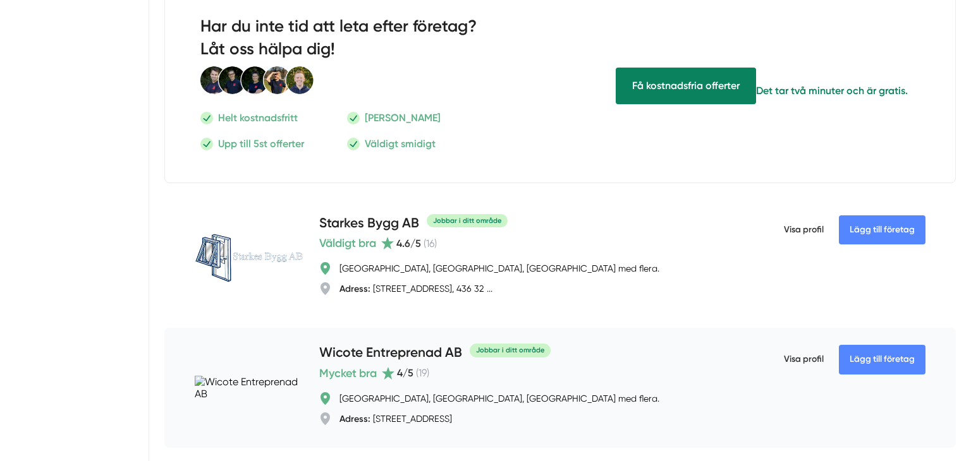
click at [391, 351] on h4 "Wicote Entreprenad AB" at bounding box center [390, 353] width 143 height 21
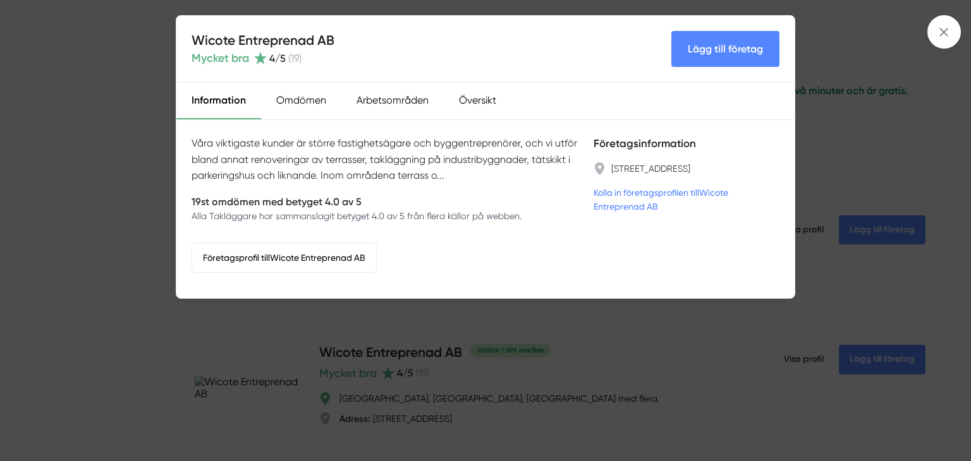
click at [343, 387] on div "Wicote Entreprenad AB Mycket bra 4 /5 ( 19 ) Lägg till företag Information Omdö…" at bounding box center [485, 230] width 971 height 461
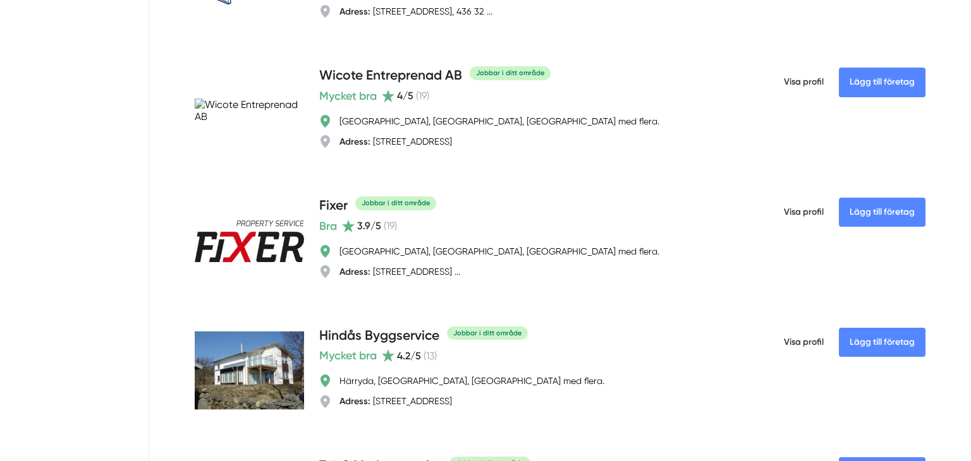
scroll to position [1841, 0]
click at [324, 201] on h4 "Fixer" at bounding box center [333, 205] width 28 height 21
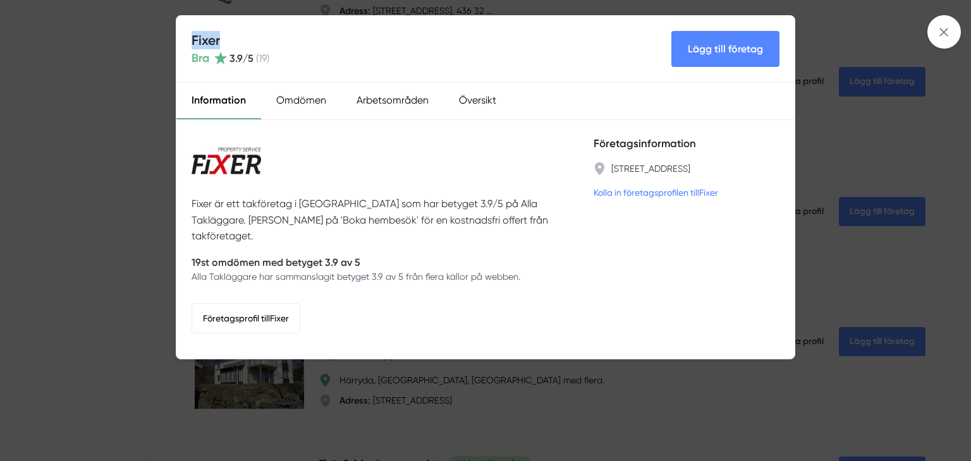
drag, startPoint x: 222, startPoint y: 34, endPoint x: 193, endPoint y: 37, distance: 29.3
click at [193, 37] on h4 "Fixer" at bounding box center [231, 40] width 78 height 18
copy h4 "Fixer"
click at [392, 408] on div "Fixer Bra 3.9 /5 ( 19 ) Lägg till företag Information Omdömen Arbetsområden Öve…" at bounding box center [485, 230] width 971 height 461
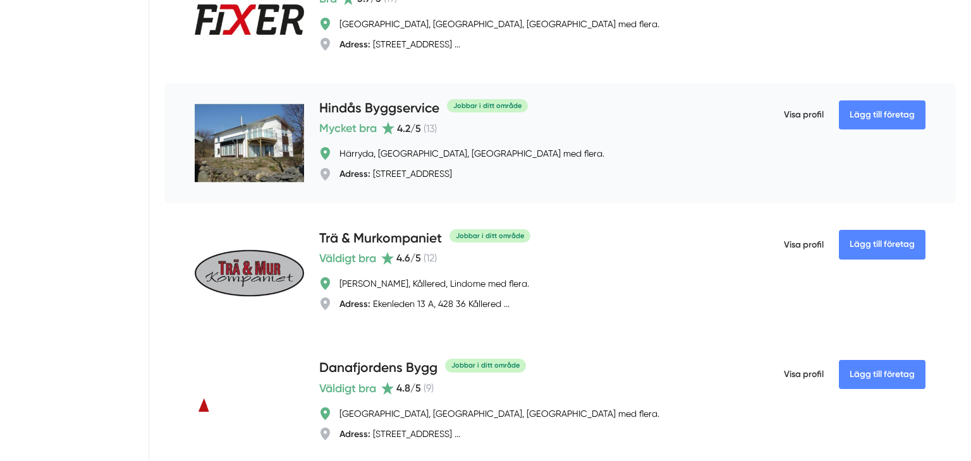
scroll to position [2069, 0]
click at [353, 107] on h4 "Hindås Byggservice" at bounding box center [379, 108] width 120 height 21
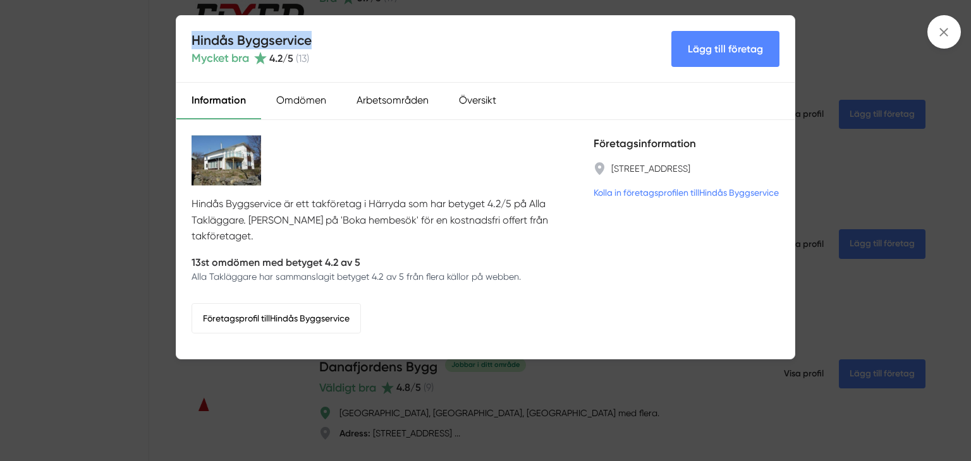
drag, startPoint x: 310, startPoint y: 40, endPoint x: 188, endPoint y: 35, distance: 121.5
click at [188, 35] on div "Hindås Byggservice Mycket bra 4.2 /5 ( 13 ) Lägg till företag" at bounding box center [485, 49] width 618 height 67
copy h4 "Hindås Byggservice"
click at [386, 439] on div "Hindås Byggservice Mycket bra 4.2 /5 ( 13 ) Lägg till företag Information Omdöm…" at bounding box center [485, 230] width 971 height 461
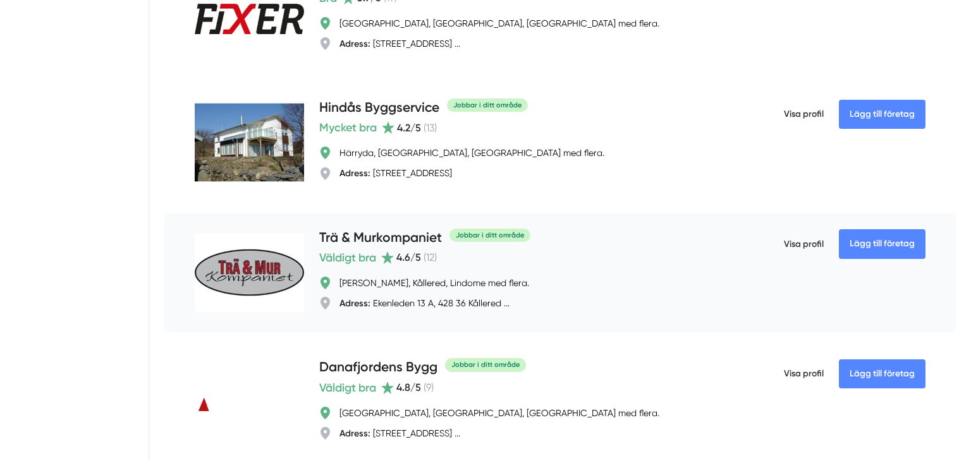
click at [373, 234] on h4 "Trä & Murkompaniet" at bounding box center [380, 238] width 123 height 21
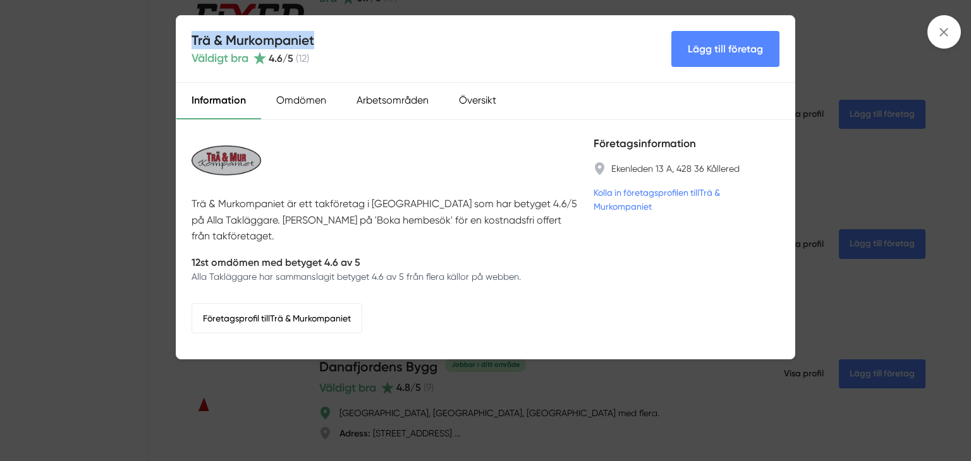
drag, startPoint x: 314, startPoint y: 44, endPoint x: 187, endPoint y: 35, distance: 126.7
click at [187, 35] on div "Trä & Murkompaniet Väldigt bra 4.6 /5 ( 12 ) Lägg till företag" at bounding box center [485, 49] width 618 height 67
copy h4 "Trä & Murkompaniet"
click at [117, 308] on div "Trä & Murkompaniet Väldigt bra 4.6 /5 ( 12 ) Lägg till företag Information Omdö…" at bounding box center [485, 230] width 971 height 461
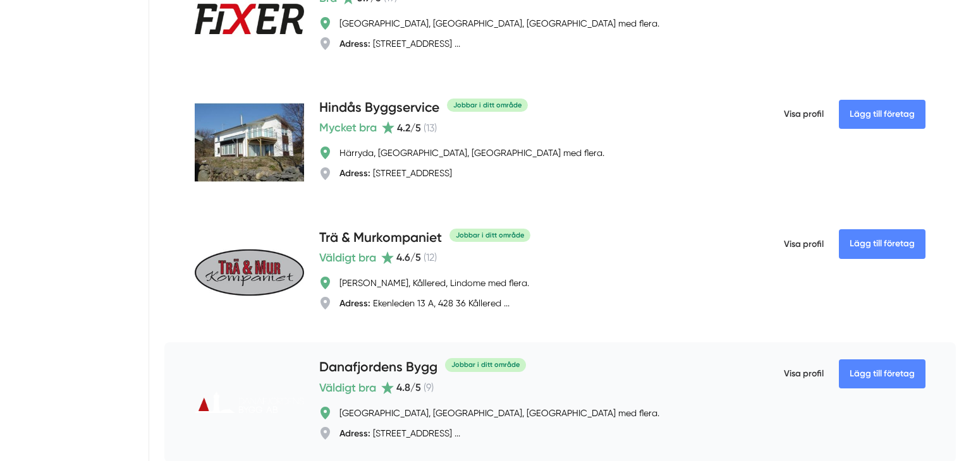
click at [376, 368] on h4 "Danafjordens Bygg" at bounding box center [378, 368] width 118 height 21
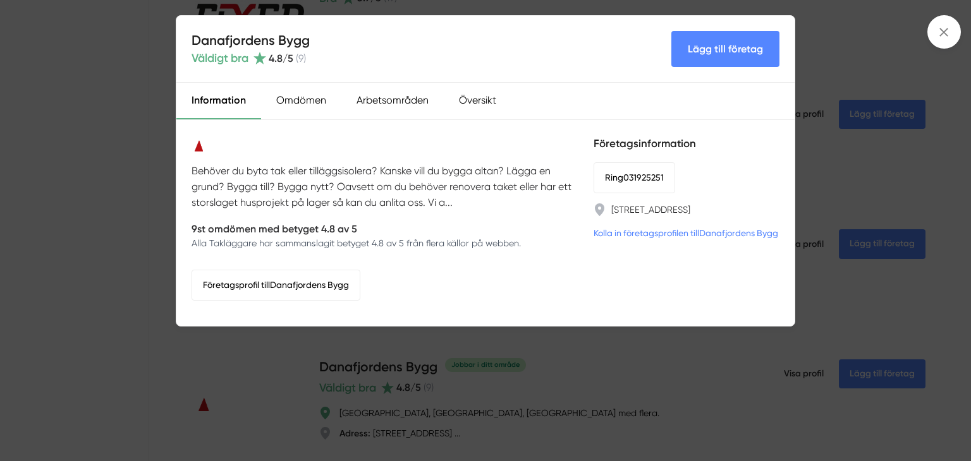
click at [324, 422] on div "Danafjordens Bygg Väldigt bra 4.8 /5 ( 9 ) Lägg till företag Information Omdöme…" at bounding box center [485, 230] width 971 height 461
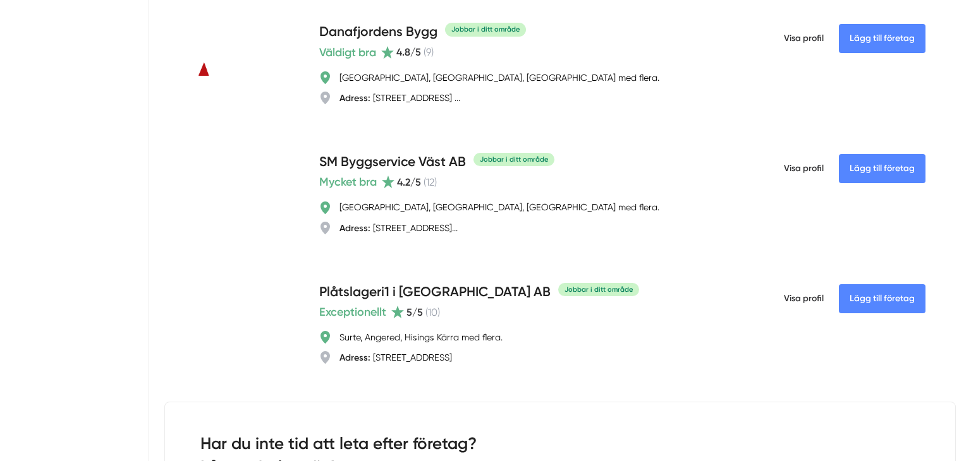
scroll to position [2423, 0]
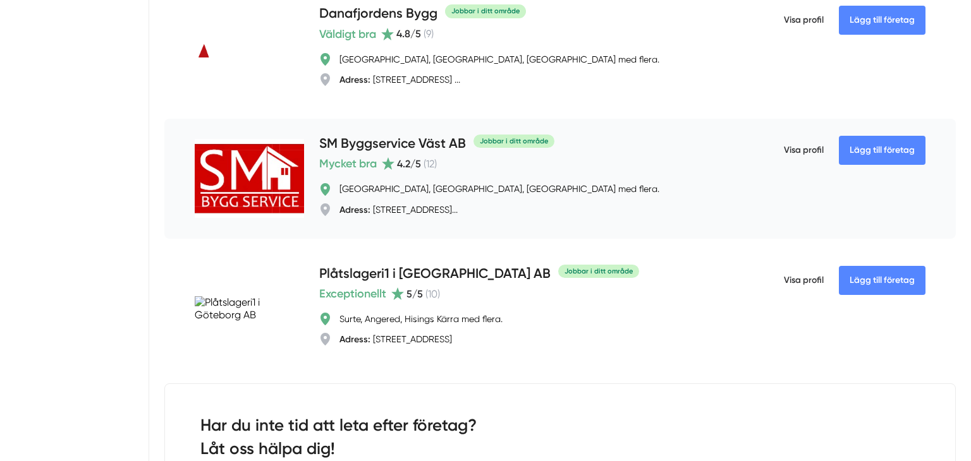
click at [386, 140] on h4 "SM Byggservice Väst AB" at bounding box center [392, 144] width 147 height 21
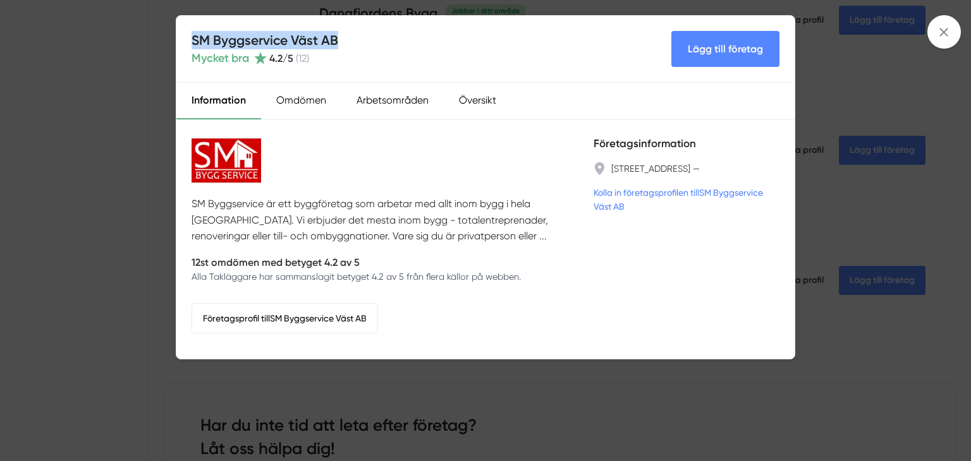
drag, startPoint x: 342, startPoint y: 38, endPoint x: 173, endPoint y: 42, distance: 168.8
click at [173, 42] on div "SM Byggservice Väst AB Mycket bra 4.2 /5 ( 12 ) Lägg till företag Information O…" at bounding box center [485, 230] width 971 height 461
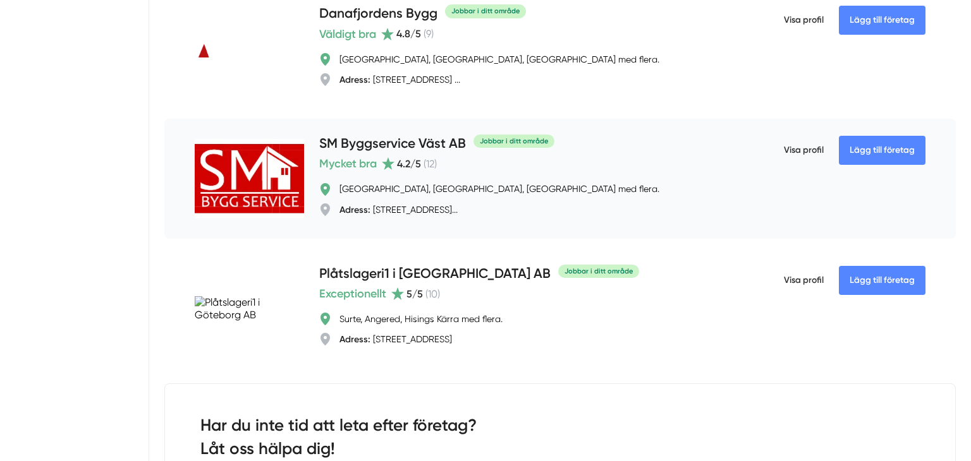
click at [404, 147] on h4 "SM Byggservice Väst AB" at bounding box center [392, 144] width 147 height 21
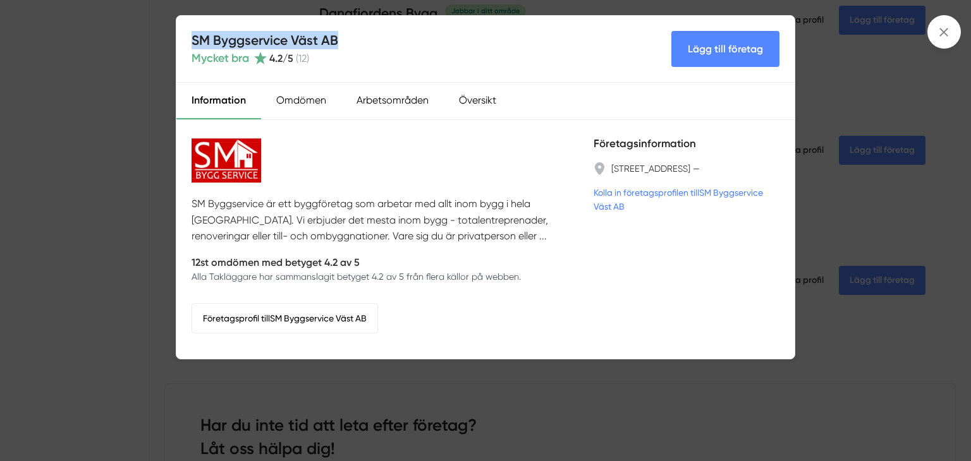
drag, startPoint x: 345, startPoint y: 44, endPoint x: 188, endPoint y: 37, distance: 156.3
click at [188, 37] on div "SM Byggservice Väst AB Mycket bra 4.2 /5 ( 12 ) Lägg till företag" at bounding box center [485, 49] width 618 height 67
copy h4 "SM Byggservice Väst AB"
click at [818, 164] on div "SM Byggservice Väst AB Mycket bra 4.2 /5 ( 12 ) Lägg till företag Information O…" at bounding box center [485, 230] width 971 height 461
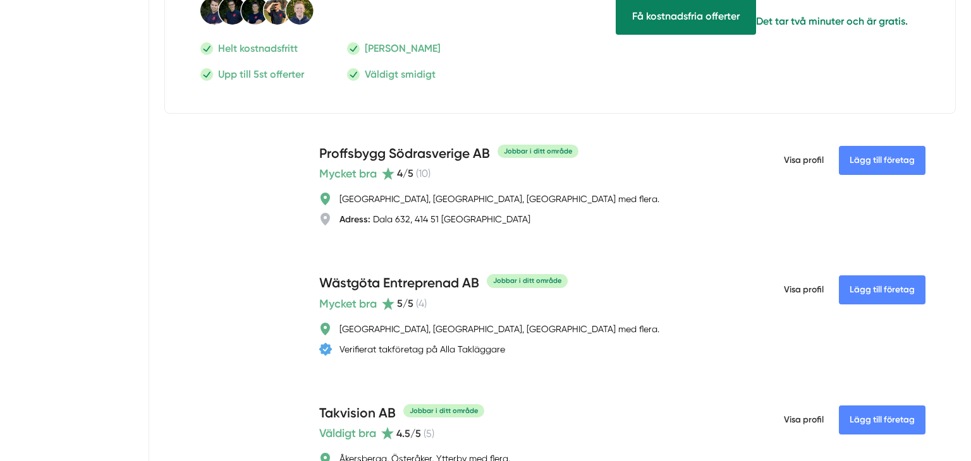
scroll to position [2903, 0]
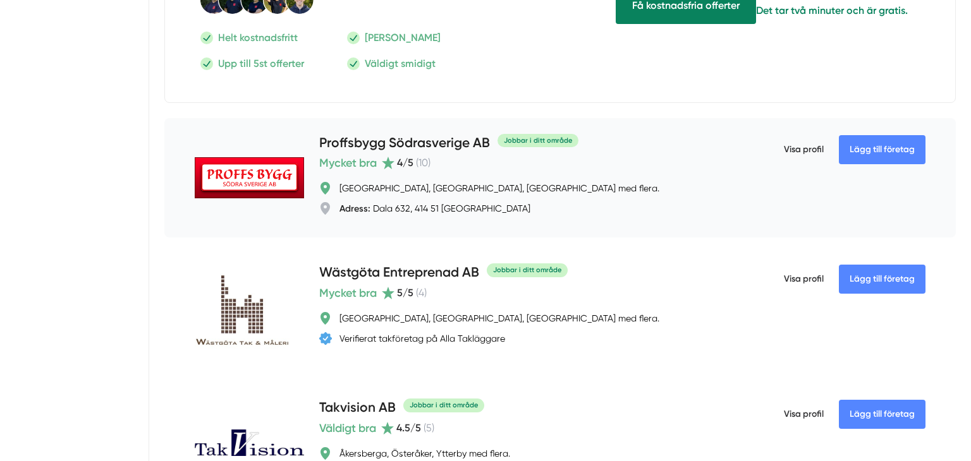
click at [414, 140] on h4 "Proffsbygg Södrasverige AB" at bounding box center [404, 143] width 171 height 21
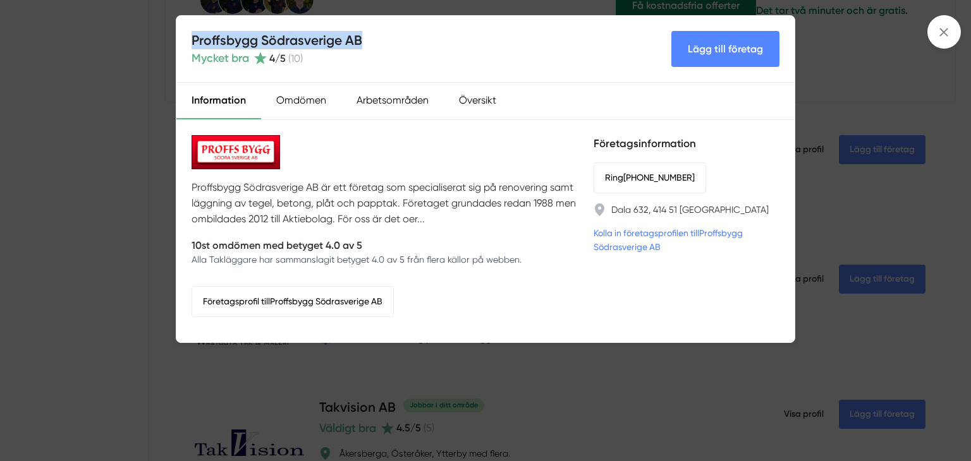
drag, startPoint x: 362, startPoint y: 38, endPoint x: 169, endPoint y: 38, distance: 192.2
click at [169, 38] on div "Proffsbygg Södrasverige AB Mycket bra 4 /5 ( 10 ) Lägg till företag Information…" at bounding box center [485, 230] width 971 height 461
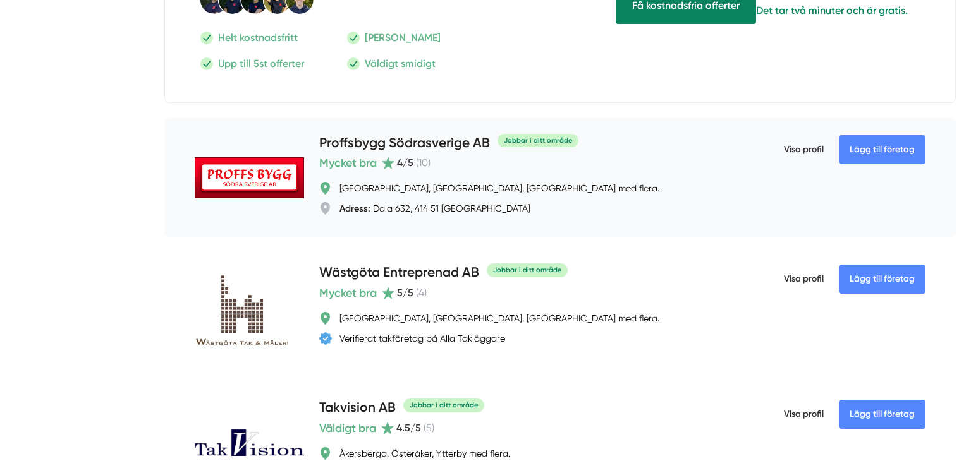
click at [398, 137] on h4 "Proffsbygg Södrasverige AB" at bounding box center [404, 143] width 171 height 21
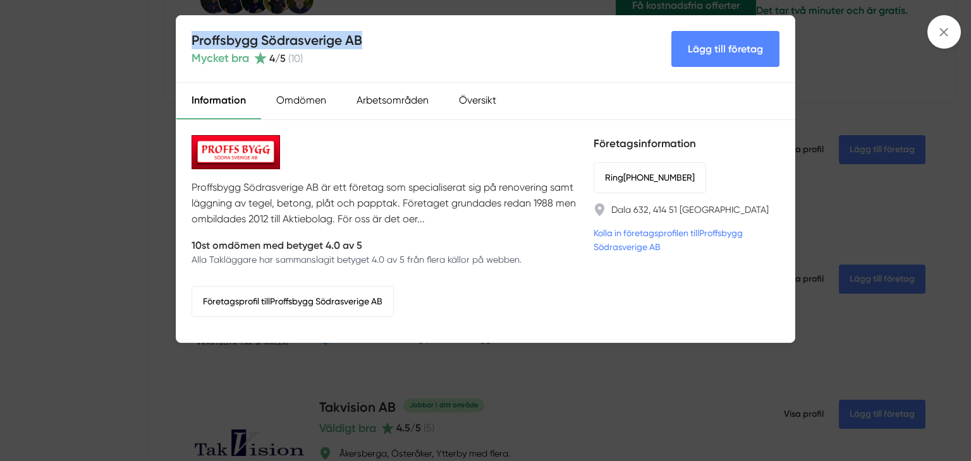
drag, startPoint x: 372, startPoint y: 39, endPoint x: 192, endPoint y: 34, distance: 179.6
click at [192, 34] on div "Proffsbygg Södrasverige AB Mycket bra 4 /5 ( 10 ) Lägg till företag" at bounding box center [485, 49] width 618 height 67
copy h4 "Proffsbygg Södrasverige AB"
click at [855, 197] on div "Proffsbygg Södrasverige AB Mycket bra 4 /5 ( 10 ) Lägg till företag Information…" at bounding box center [485, 230] width 971 height 461
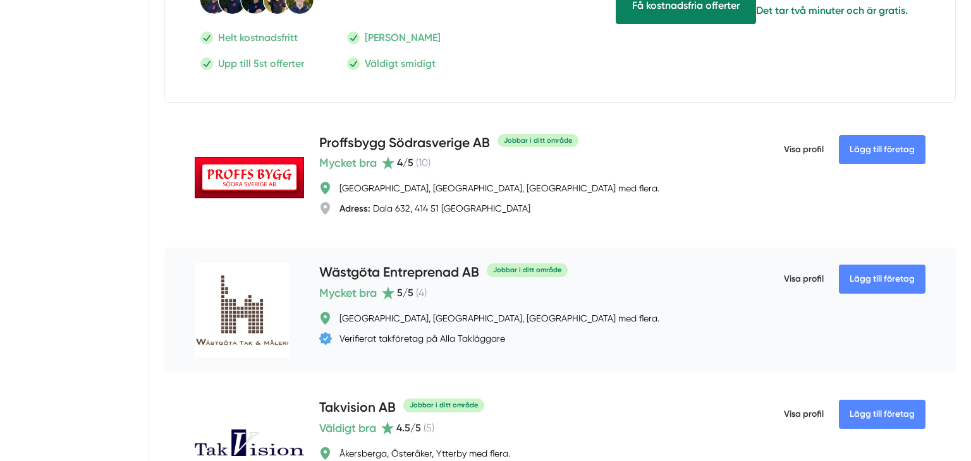
click at [384, 268] on h4 "Wästgöta Entreprenad AB" at bounding box center [399, 273] width 160 height 21
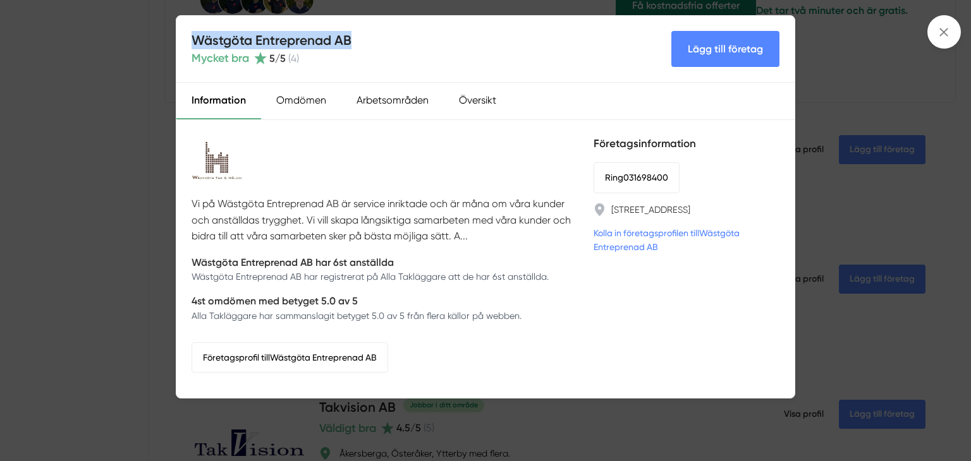
drag, startPoint x: 357, startPoint y: 39, endPoint x: 159, endPoint y: 43, distance: 197.9
click at [159, 43] on div "Wästgöta Entreprenad AB Mycket bra 5 /5 ( 4 ) Lägg till företag Information Omd…" at bounding box center [485, 230] width 971 height 461
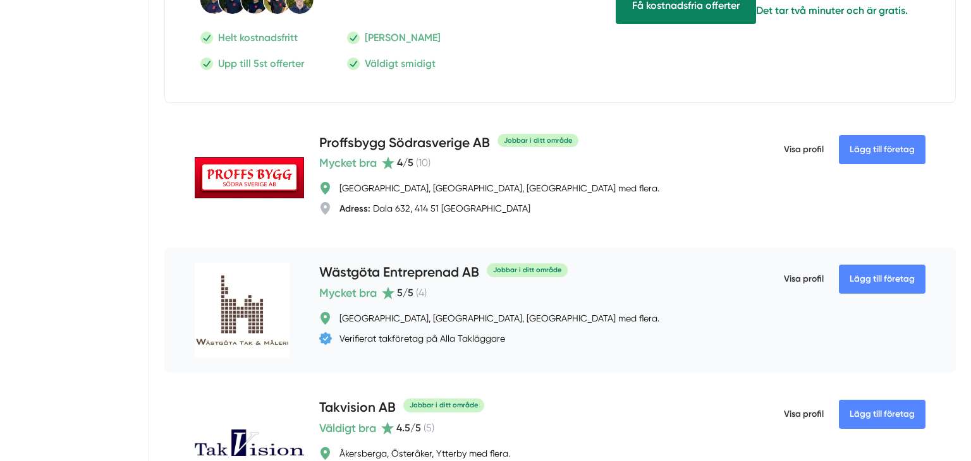
click at [413, 263] on h4 "Wästgöta Entreprenad AB" at bounding box center [399, 273] width 160 height 21
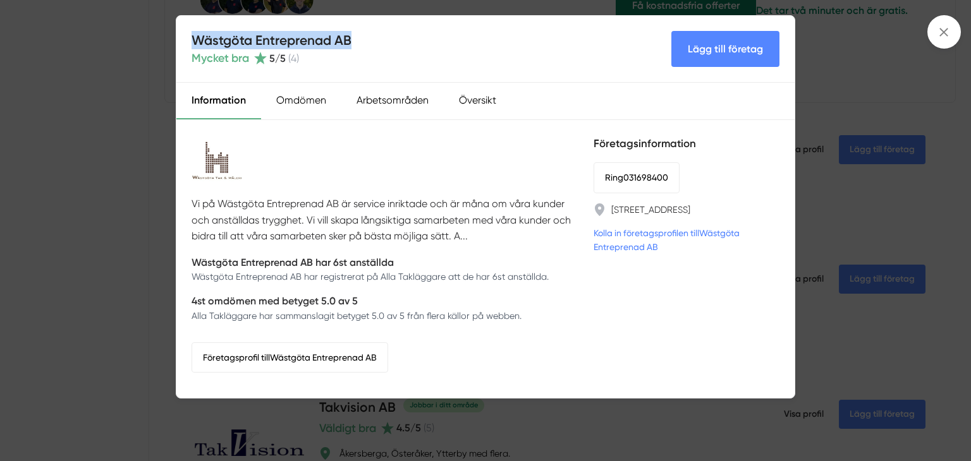
drag, startPoint x: 355, startPoint y: 41, endPoint x: 173, endPoint y: 38, distance: 181.5
click at [173, 38] on div "Wästgöta Entreprenad AB Mycket bra 5 /5 ( 4 ) Lägg till företag Information Omd…" at bounding box center [485, 230] width 971 height 461
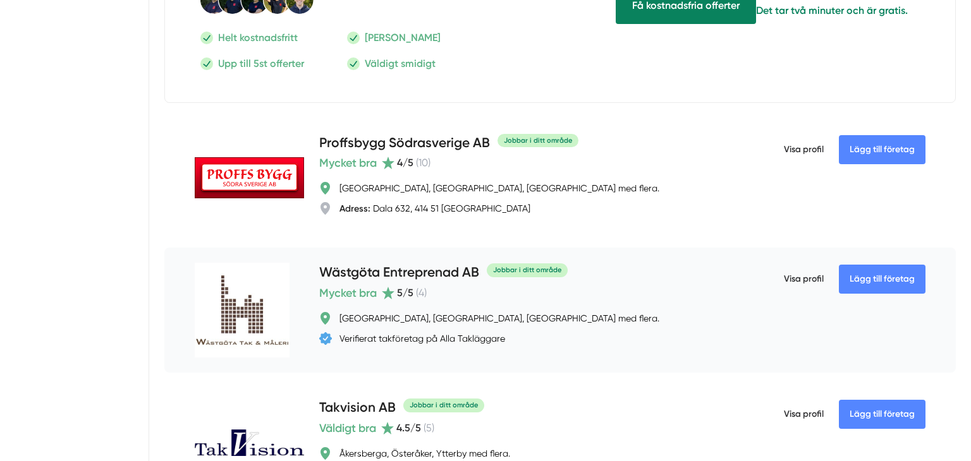
click at [384, 269] on h4 "Wästgöta Entreprenad AB" at bounding box center [399, 273] width 160 height 21
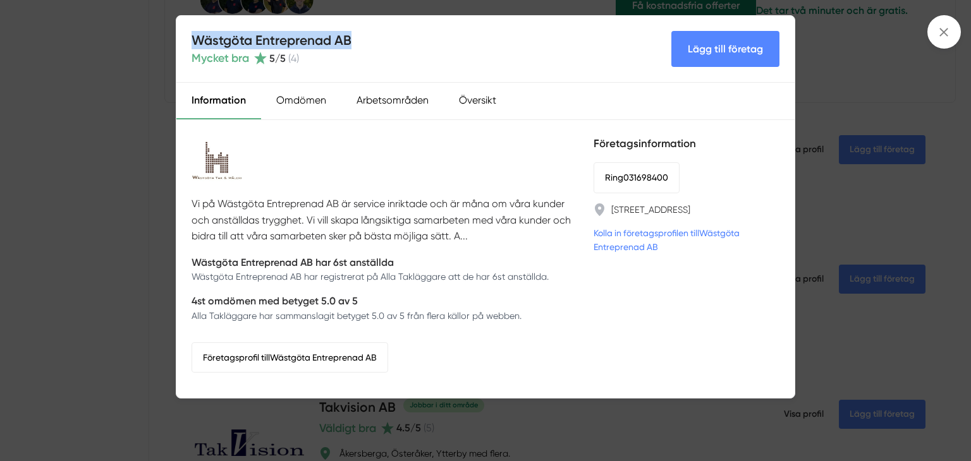
drag, startPoint x: 355, startPoint y: 37, endPoint x: 195, endPoint y: 39, distance: 160.6
click at [195, 39] on div "Wästgöta Entreprenad AB Mycket bra 5 /5 ( 4 ) Lägg till företag" at bounding box center [485, 49] width 618 height 67
copy h4 "Wästgöta Entreprenad AB"
click at [71, 321] on div "Wästgöta Entreprenad AB Mycket bra 5 /5 ( 4 ) Lägg till företag Information Omd…" at bounding box center [485, 230] width 971 height 461
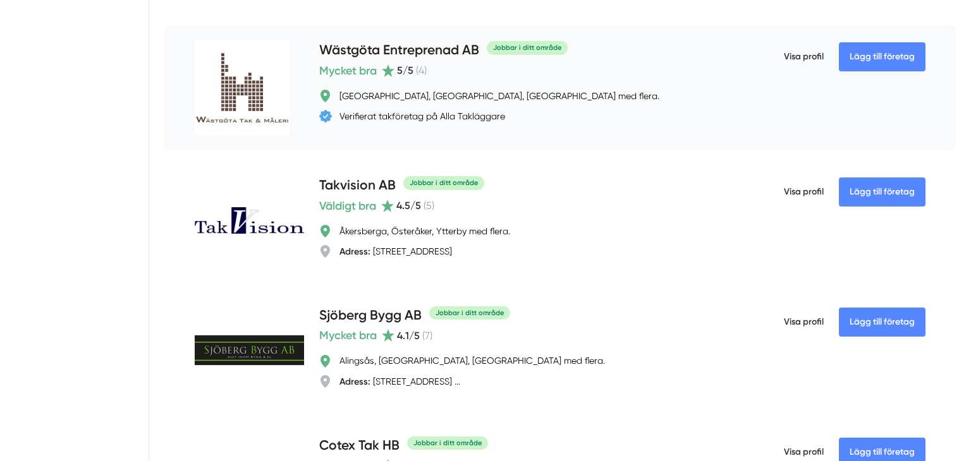
scroll to position [3131, 0]
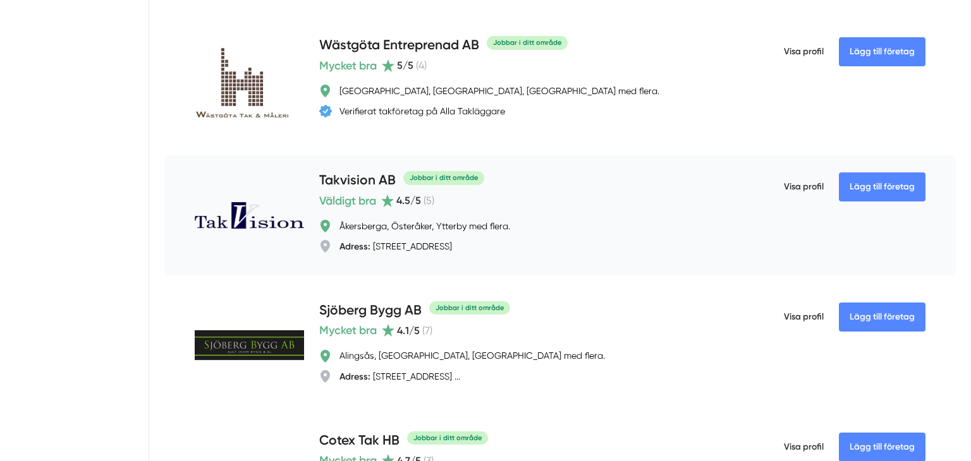
click at [343, 172] on h4 "Takvision AB" at bounding box center [357, 181] width 76 height 21
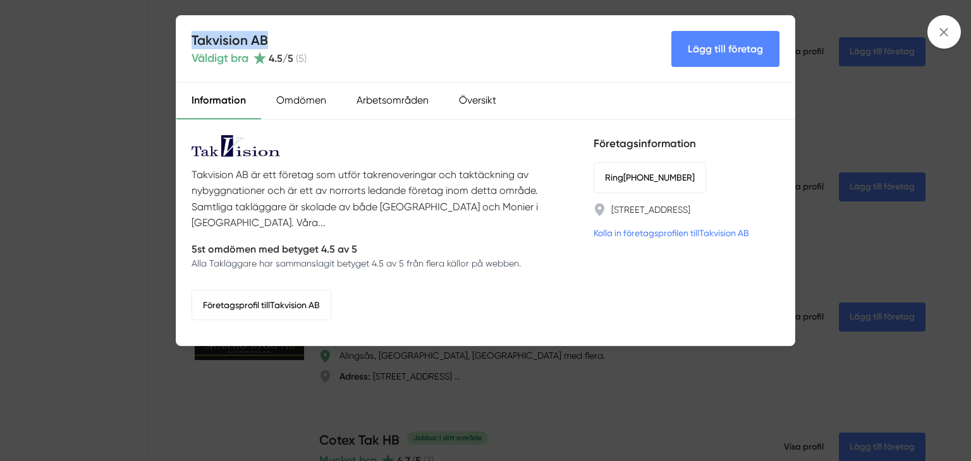
drag, startPoint x: 265, startPoint y: 42, endPoint x: 191, endPoint y: 41, distance: 74.0
click at [192, 41] on h4 "Takvision AB" at bounding box center [249, 40] width 115 height 18
copy h4 "Takvision AB"
